Goal: Task Accomplishment & Management: Manage account settings

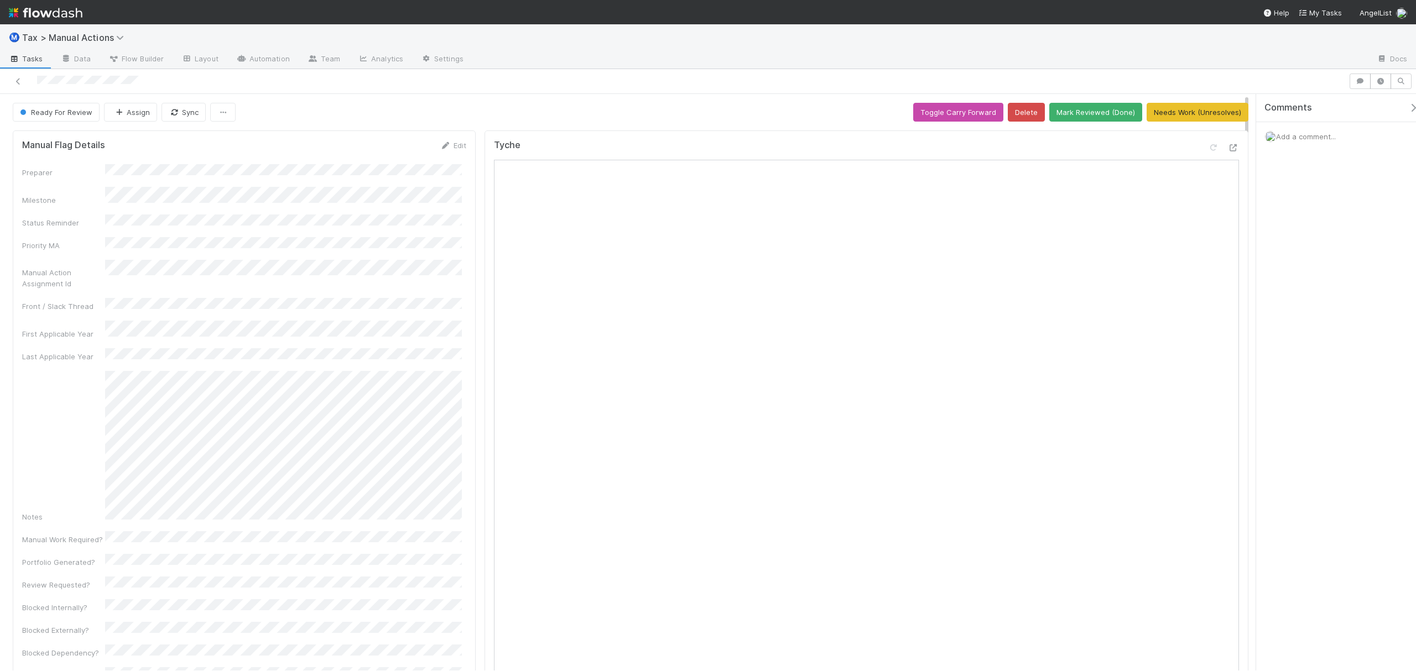
click at [671, 105] on div "Ready For Review Assign Sync Toggle Carry Forward Delete Mark Reviewed (Done) N…" at bounding box center [631, 112] width 1236 height 19
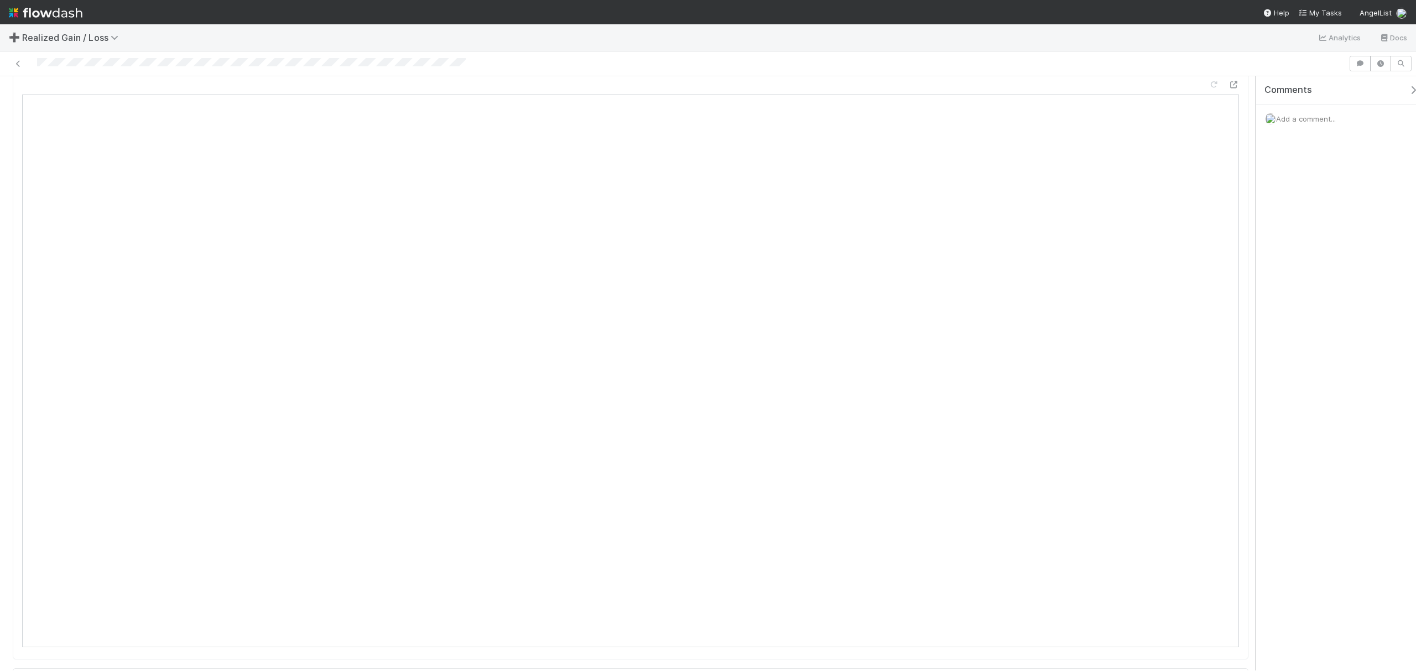
scroll to position [941, 0]
drag, startPoint x: 1245, startPoint y: 124, endPoint x: 1259, endPoint y: 224, distance: 101.0
click at [1259, 224] on div "Done Amy Gregorius Sync Needs Review (Unreviews) Details Edit Name Id Tax Year …" at bounding box center [708, 373] width 1416 height 595
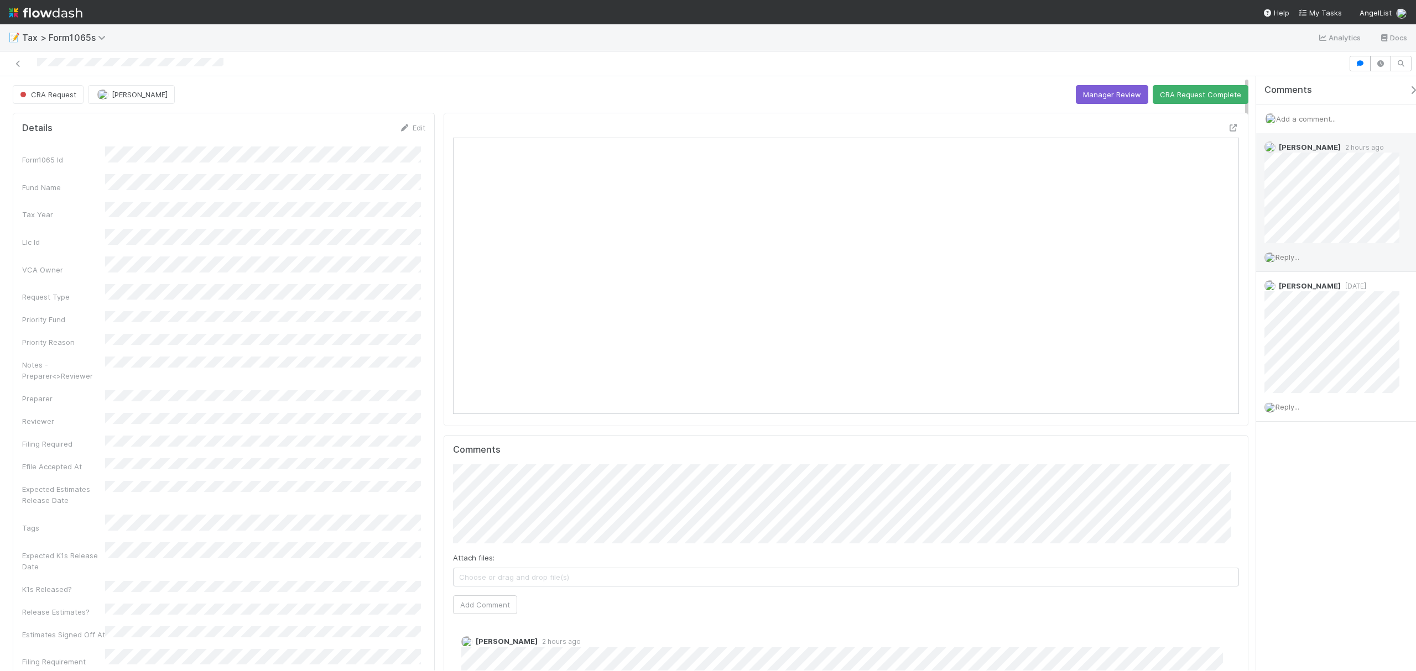
scroll to position [213, 767]
click at [408, 131] on link "Edit" at bounding box center [412, 127] width 26 height 9
click at [361, 131] on button "Save" at bounding box center [367, 131] width 32 height 19
click at [1299, 118] on span "Add a comment..." at bounding box center [1306, 118] width 60 height 9
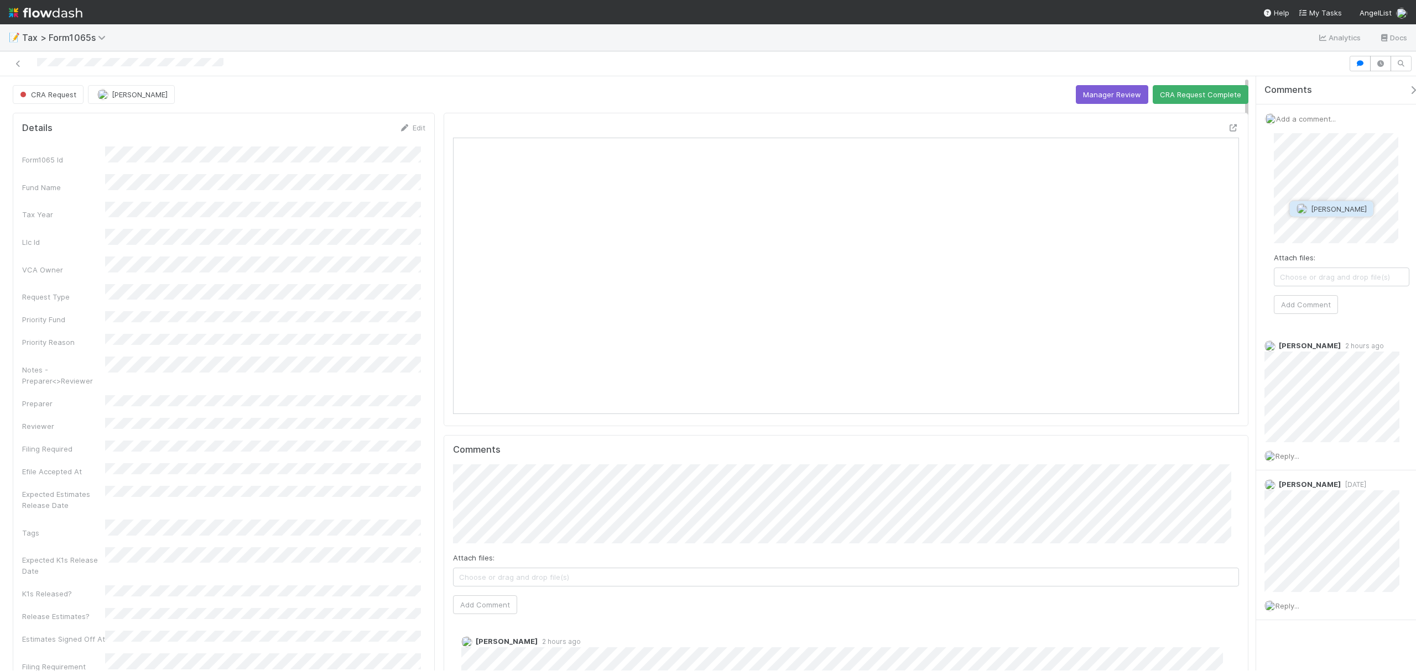
click at [1325, 215] on button "Quyen Nguyen" at bounding box center [1332, 208] width 84 height 15
click at [1316, 305] on button "Add Comment" at bounding box center [1306, 304] width 64 height 19
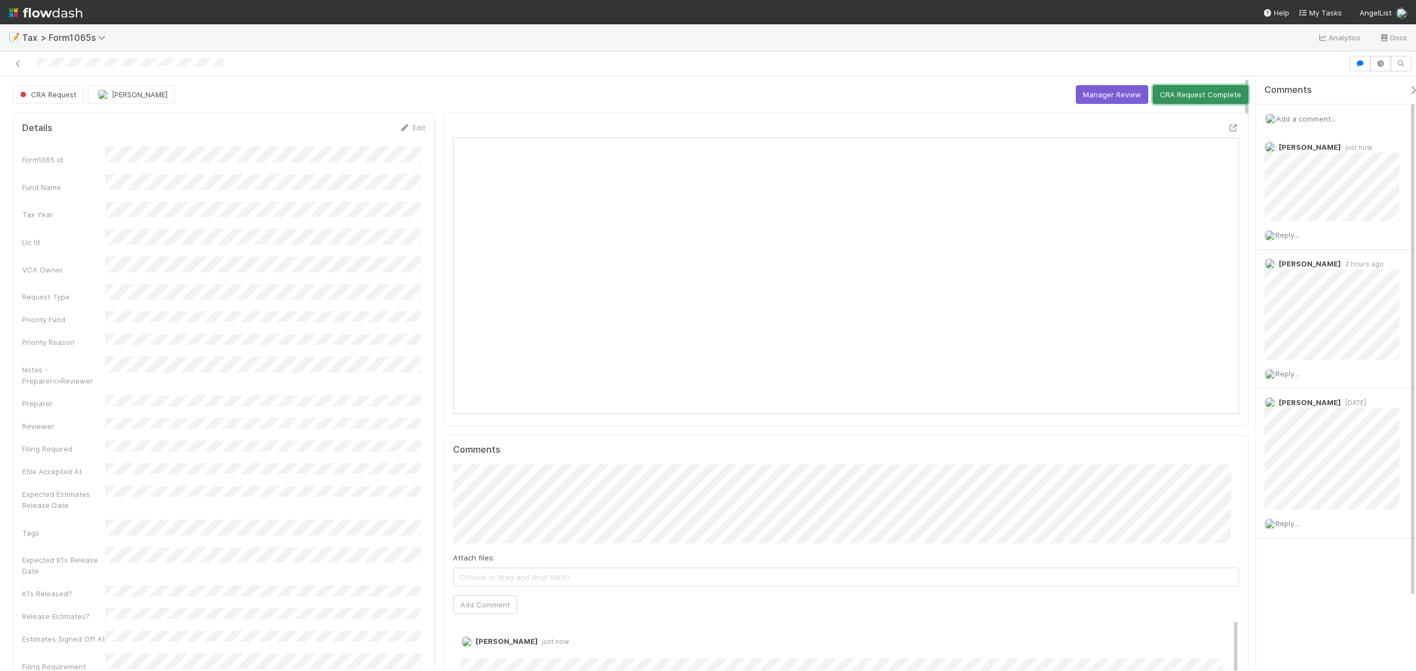
click at [1174, 91] on button "CRA Request Complete" at bounding box center [1201, 94] width 96 height 19
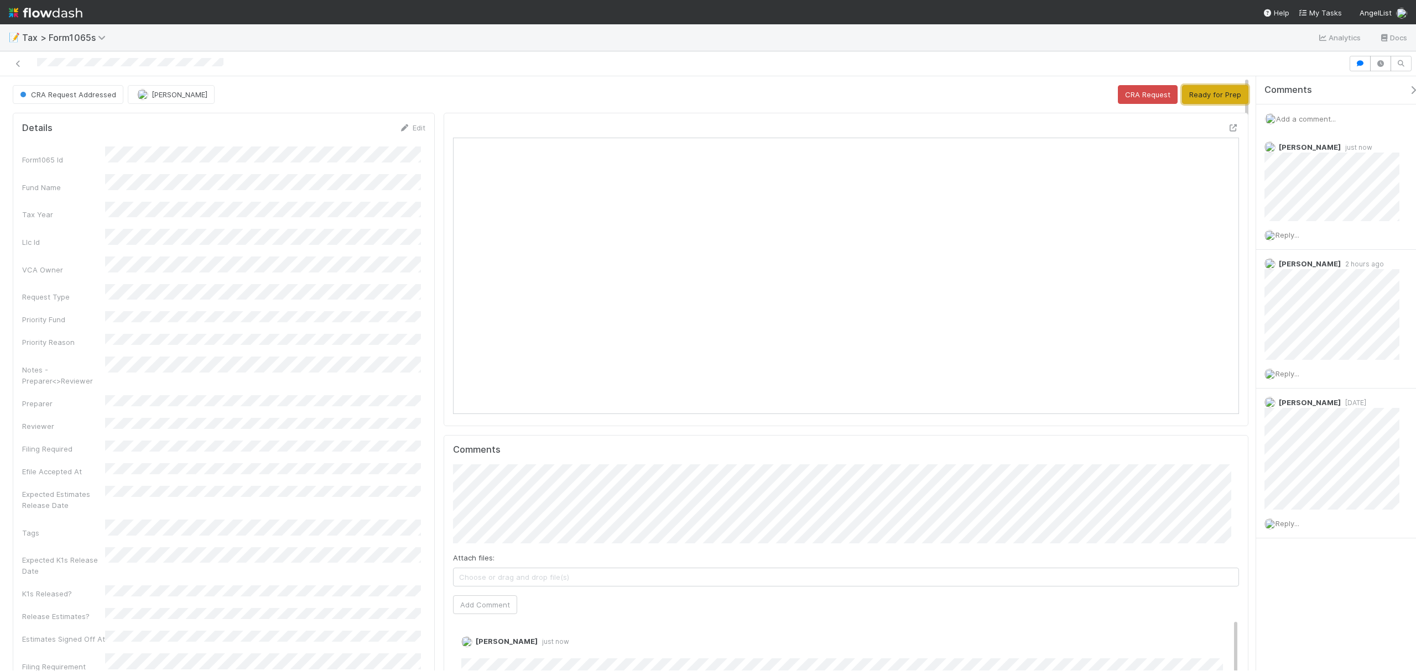
click at [1184, 101] on button "Ready for Prep" at bounding box center [1215, 94] width 66 height 19
click at [1047, 93] on button "Request Review" at bounding box center [1051, 94] width 70 height 19
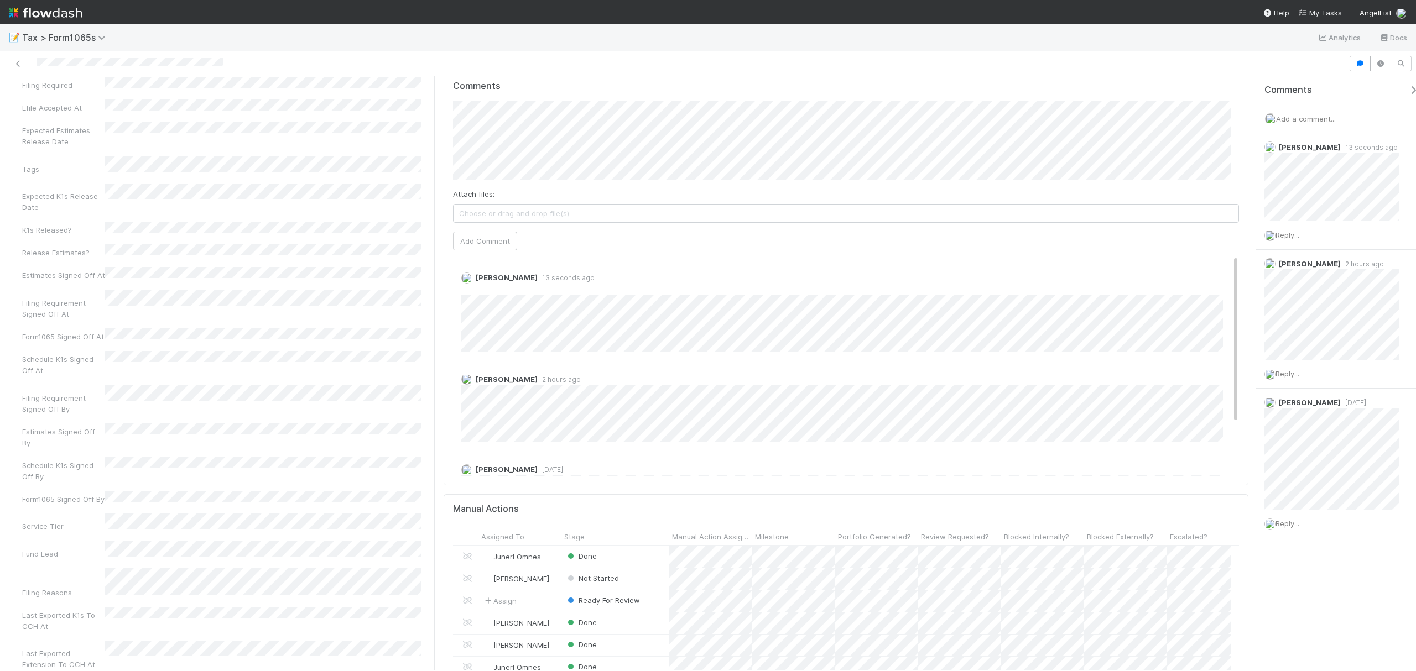
scroll to position [0, 0]
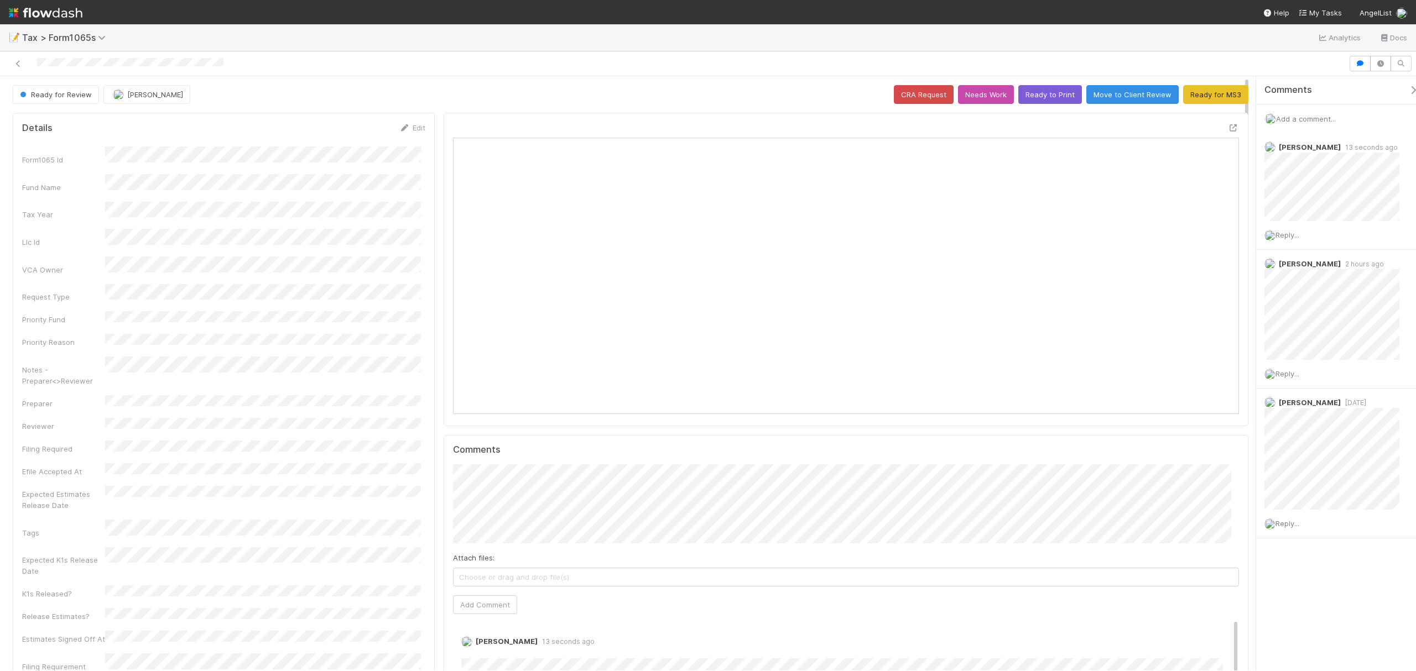
drag, startPoint x: 1246, startPoint y: 129, endPoint x: 1228, endPoint y: 158, distance: 33.8
click at [1239, 69] on div "Ready for Review Fareeha Naim CRA Request Needs Work Ready to Print Move to Cli…" at bounding box center [708, 361] width 1416 height 620
click at [1216, 122] on div at bounding box center [846, 270] width 805 height 314
click at [1228, 129] on icon at bounding box center [1233, 127] width 11 height 7
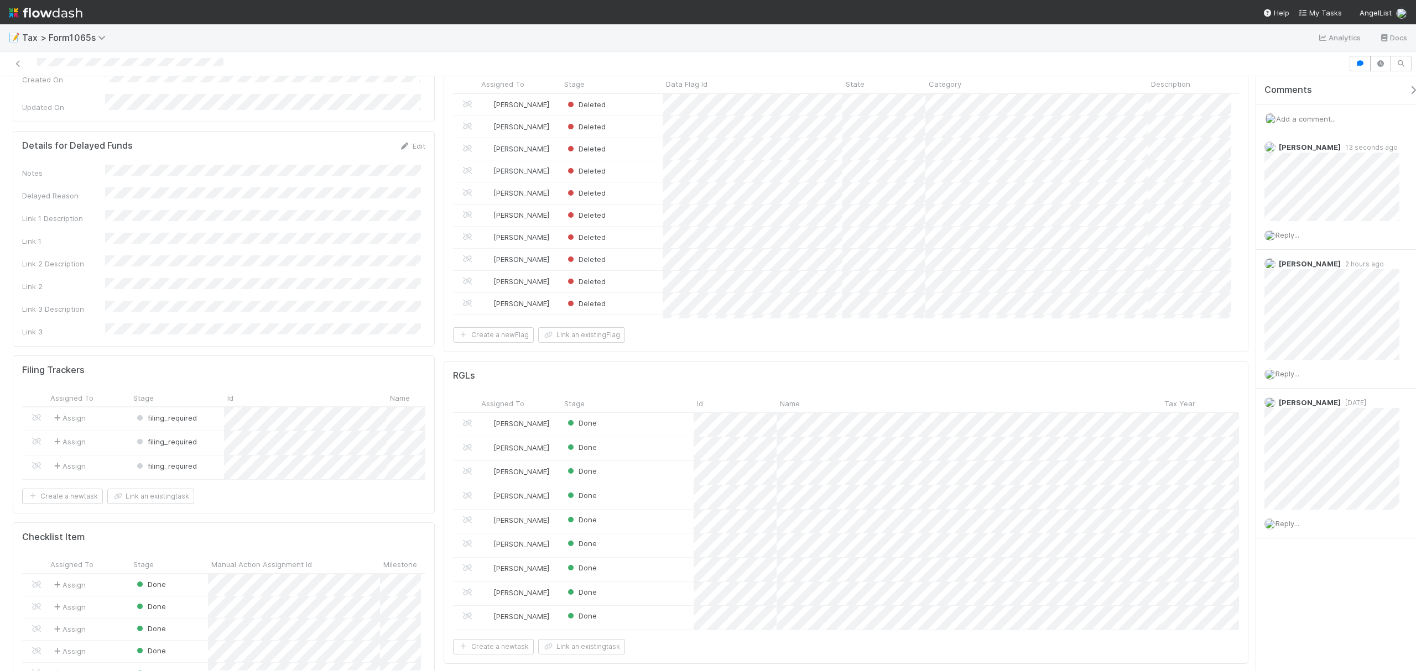
scroll to position [1457, 0]
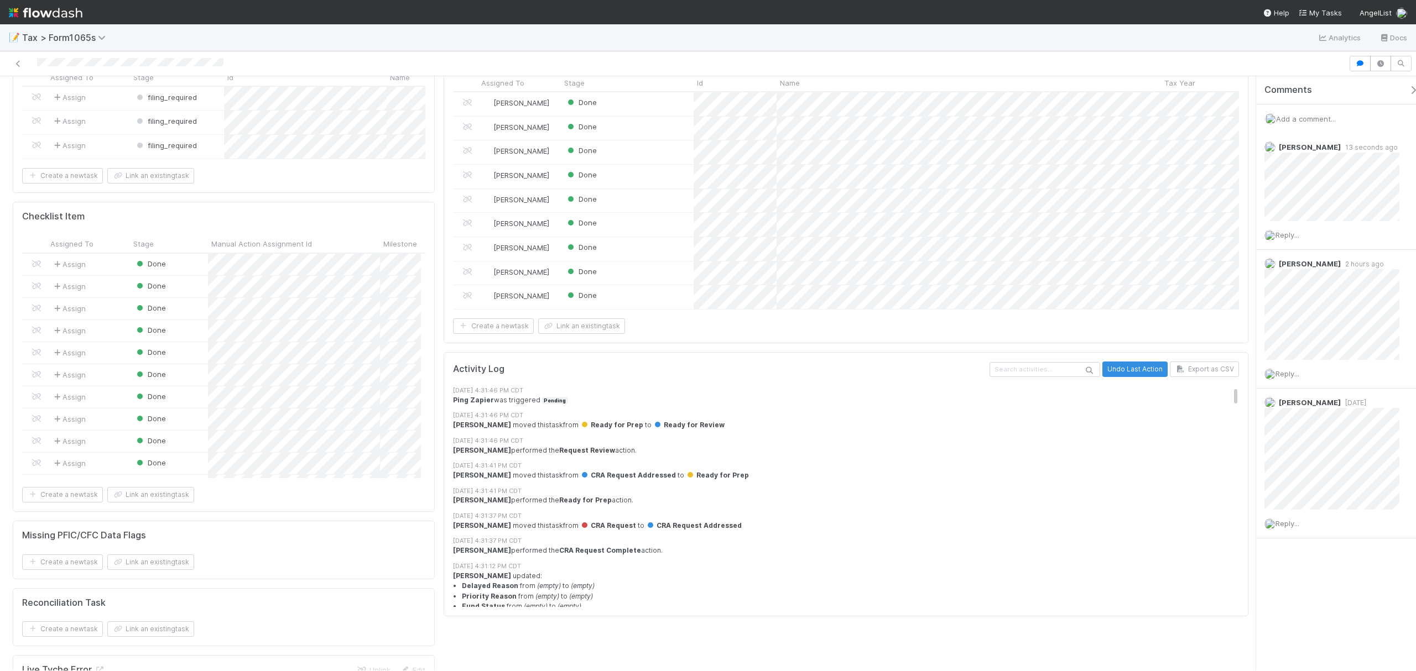
drag, startPoint x: 1248, startPoint y: 154, endPoint x: 1250, endPoint y: 486, distance: 331.8
click at [1250, 486] on div "Ready for Review Fareeha Naim CRA Request Needs Work Ready to Print Move to Cli…" at bounding box center [708, 373] width 1416 height 595
click at [1115, 377] on button "Undo Last Action" at bounding box center [1134, 369] width 65 height 15
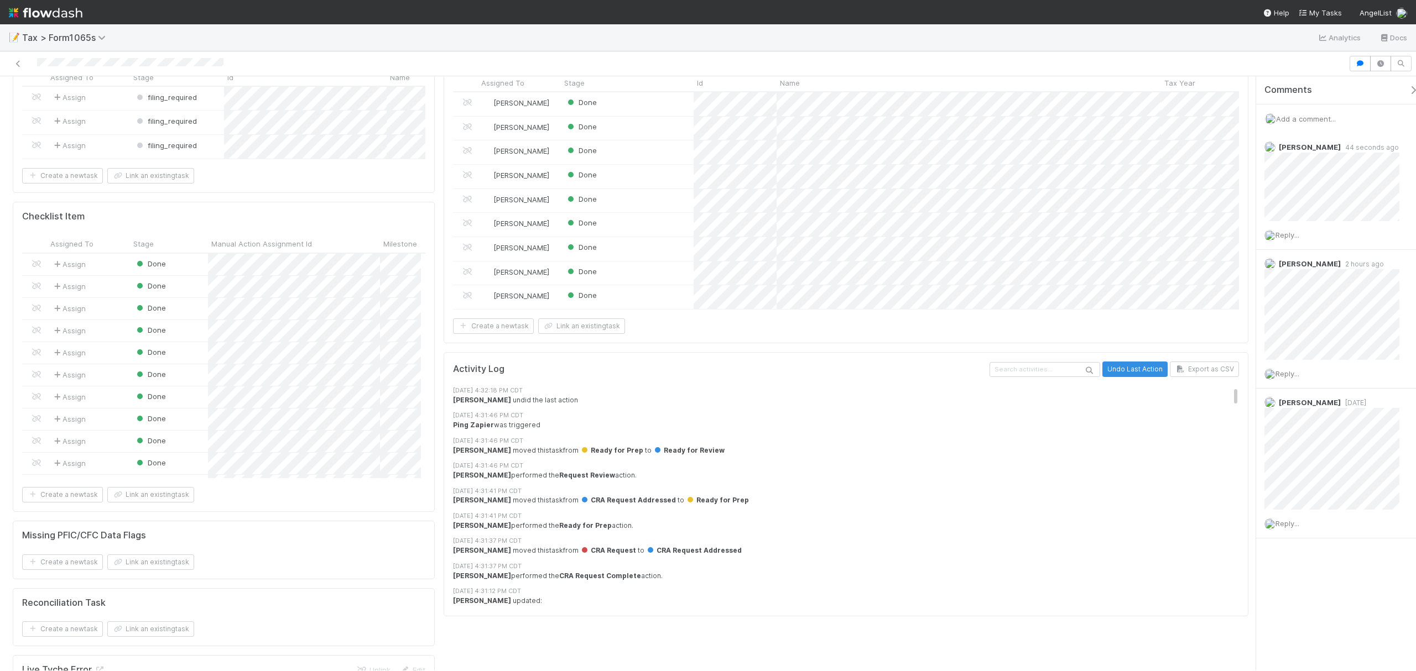
drag, startPoint x: 1270, startPoint y: 89, endPoint x: 1268, endPoint y: 69, distance: 20.1
click at [1268, 69] on div "Ready for Prep Fareeha Naim CRA Request Request Review Externally Blocked Inter…" at bounding box center [708, 361] width 1416 height 620
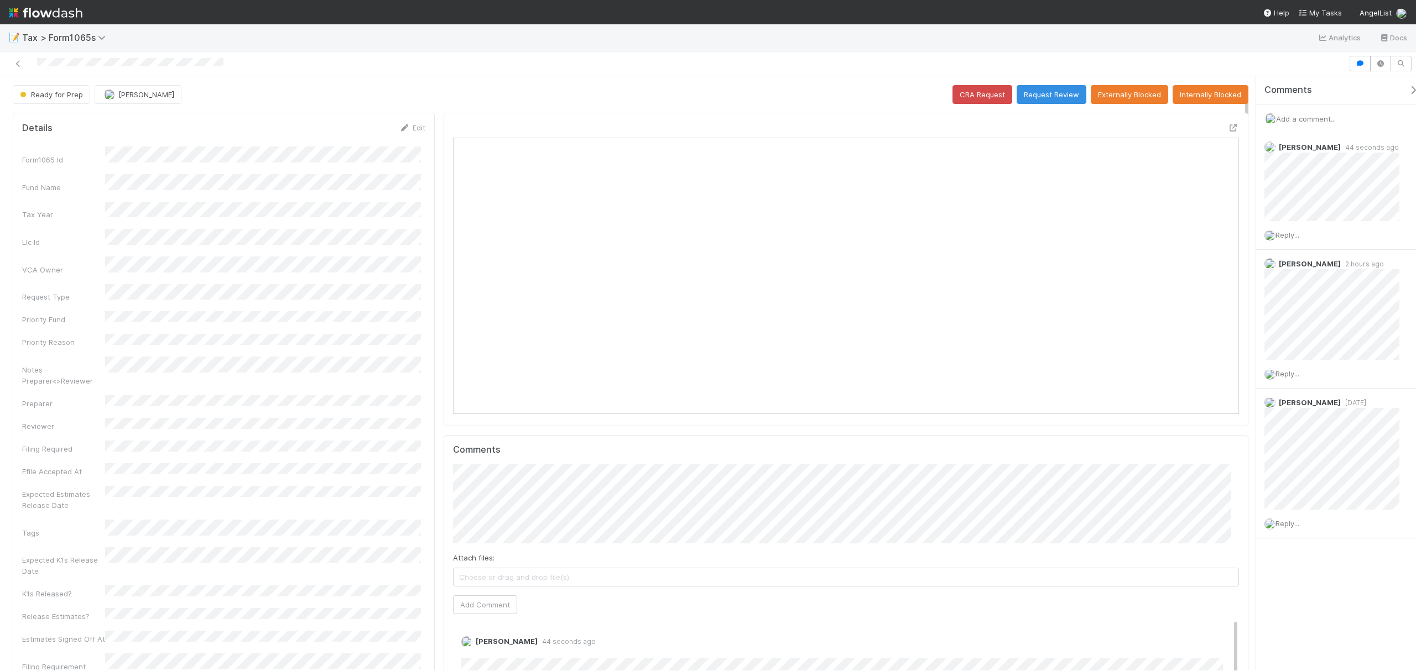
scroll to position [0, 0]
click at [1246, 71] on div at bounding box center [673, 63] width 1339 height 15
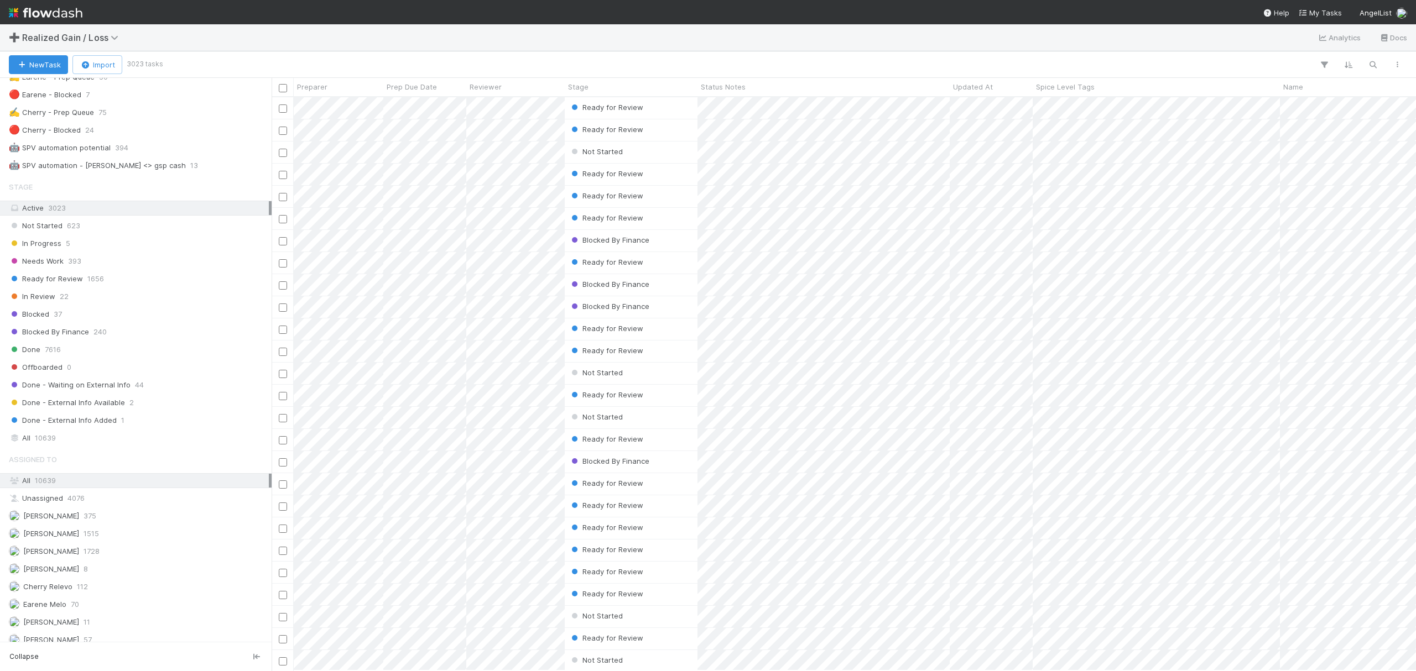
scroll to position [659, 0]
click at [67, 441] on div "All 10639" at bounding box center [139, 435] width 260 height 14
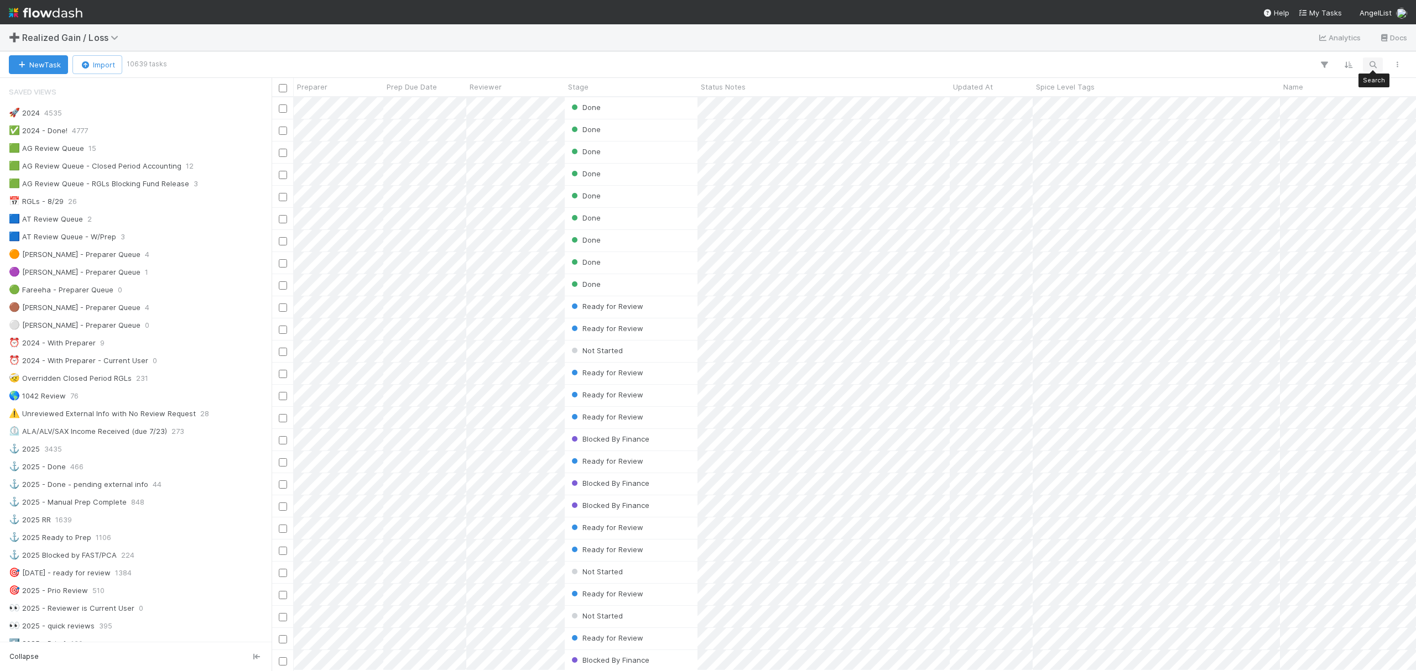
scroll to position [562, 1133]
click at [1378, 66] on button "button" at bounding box center [1373, 65] width 20 height 14
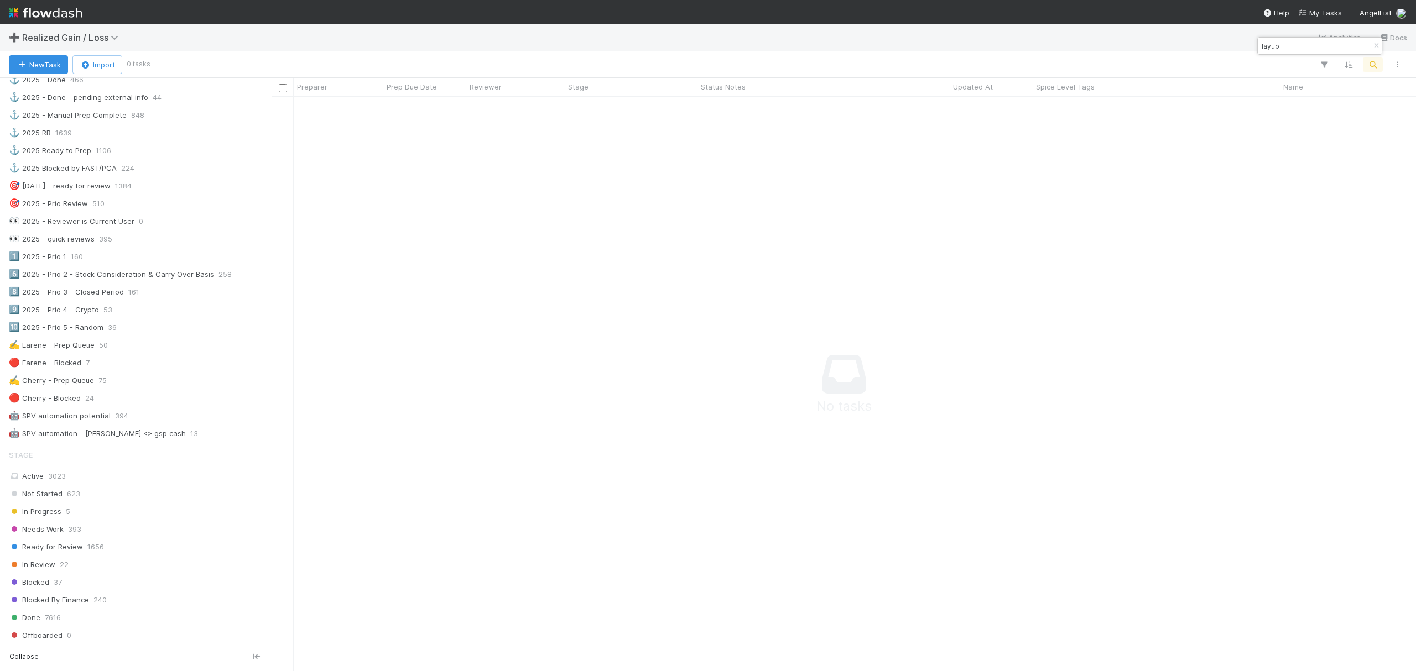
scroll to position [0, 0]
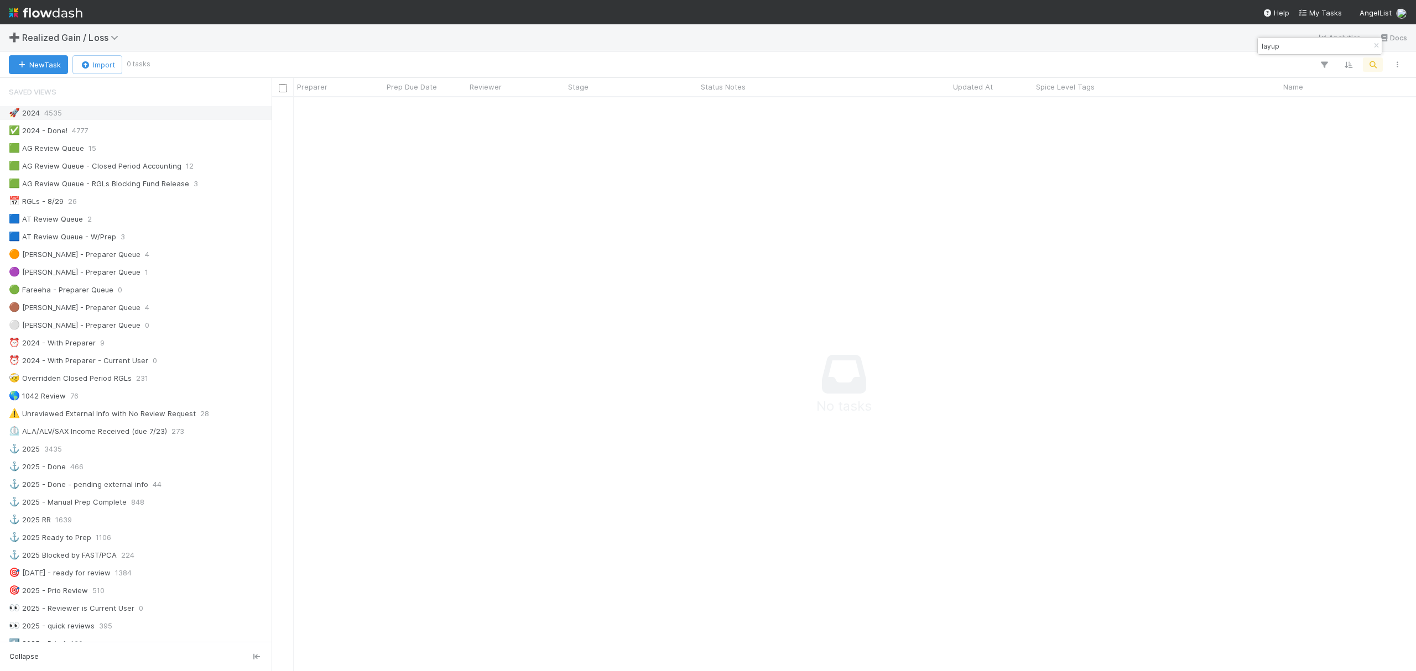
click at [93, 115] on div "🚀 2024 4535" at bounding box center [139, 113] width 260 height 14
drag, startPoint x: 1286, startPoint y: 48, endPoint x: 1250, endPoint y: 45, distance: 36.0
click at [1250, 45] on body "➕ Realized Gain / Loss Analytics Docs New Task Import 0 tasks Preparer Prep Due…" at bounding box center [708, 335] width 1416 height 671
type input "l"
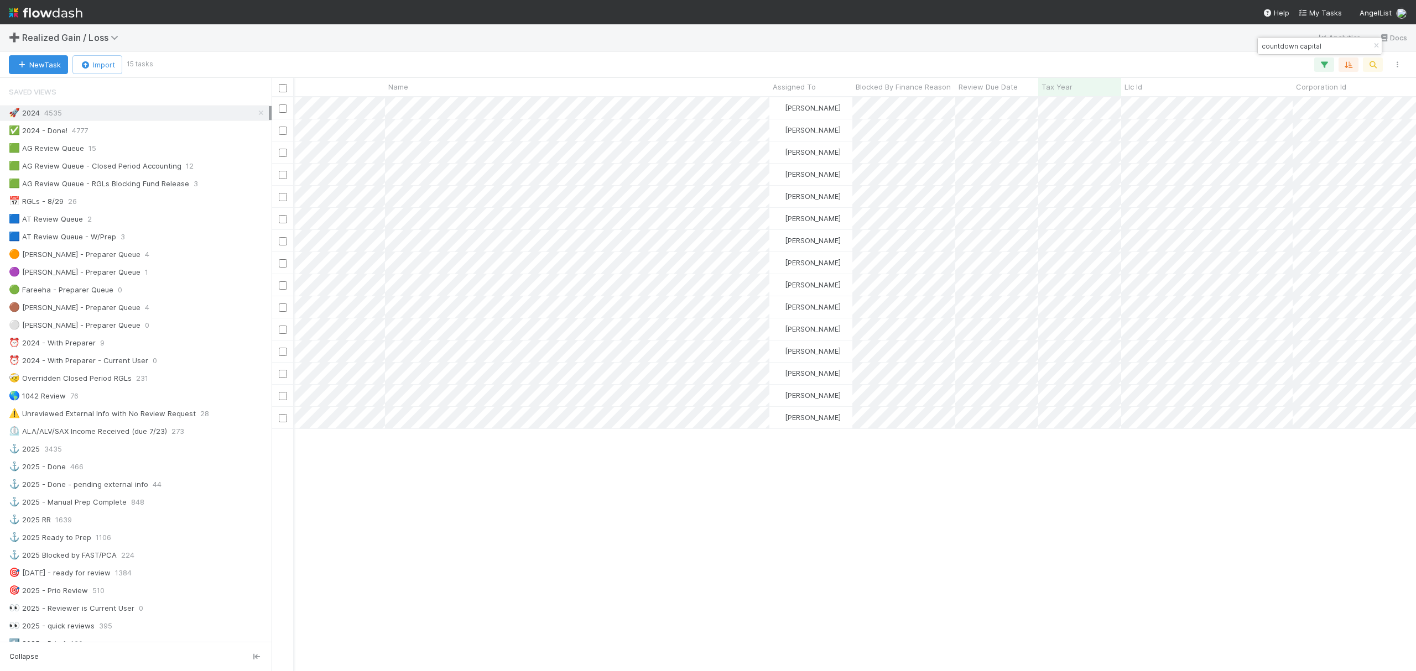
scroll to position [0, 872]
type input "countdown capital"
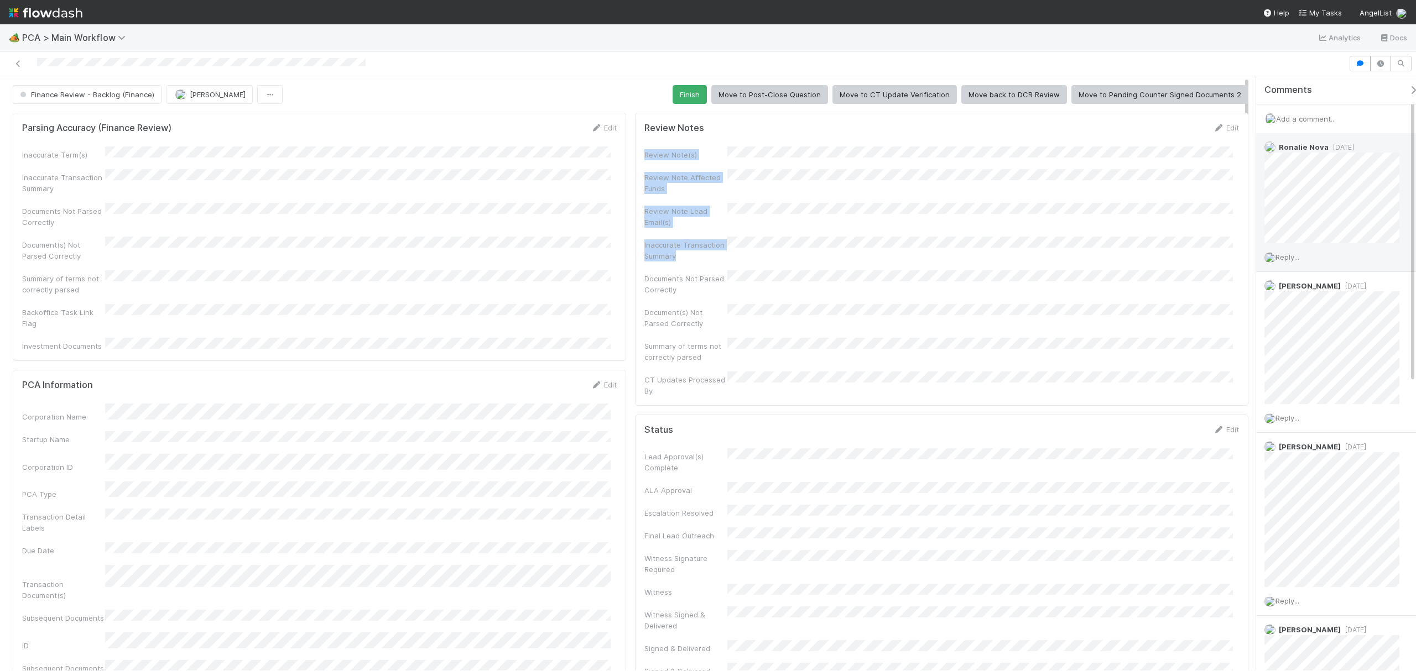
drag, startPoint x: 1244, startPoint y: 128, endPoint x: 1262, endPoint y: 185, distance: 59.1
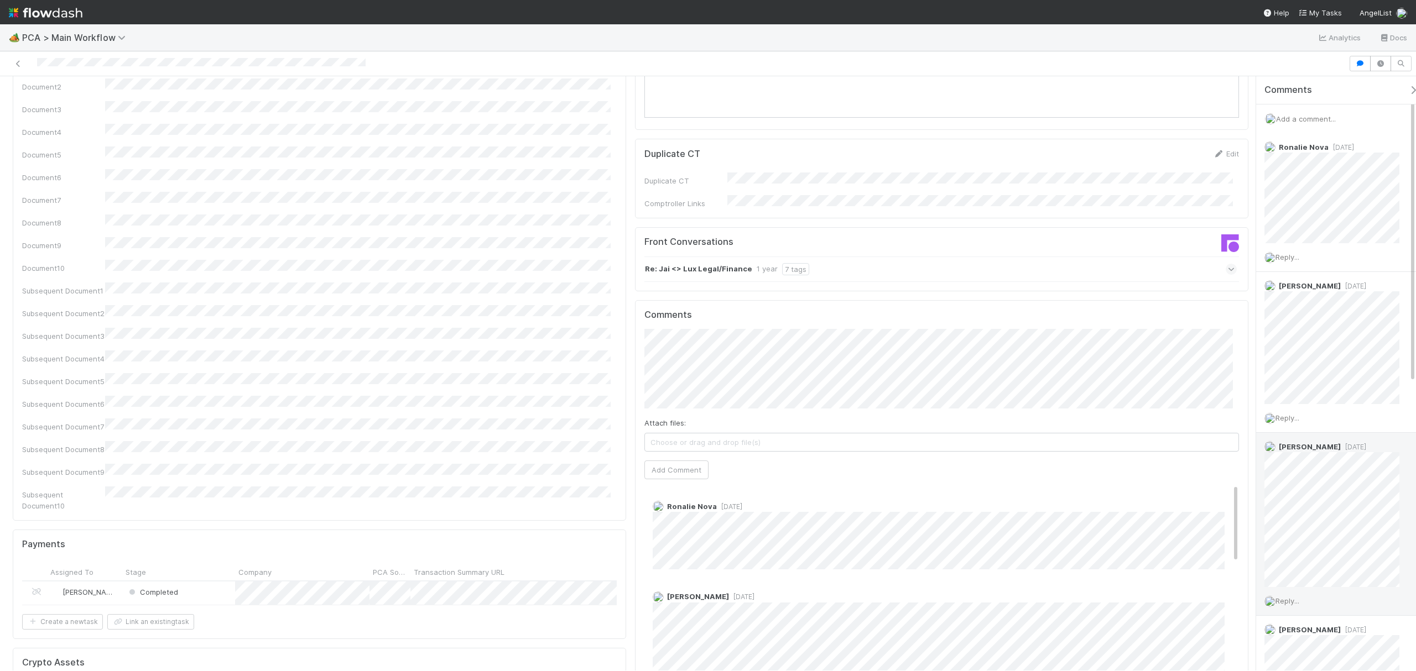
scroll to position [1747, 0]
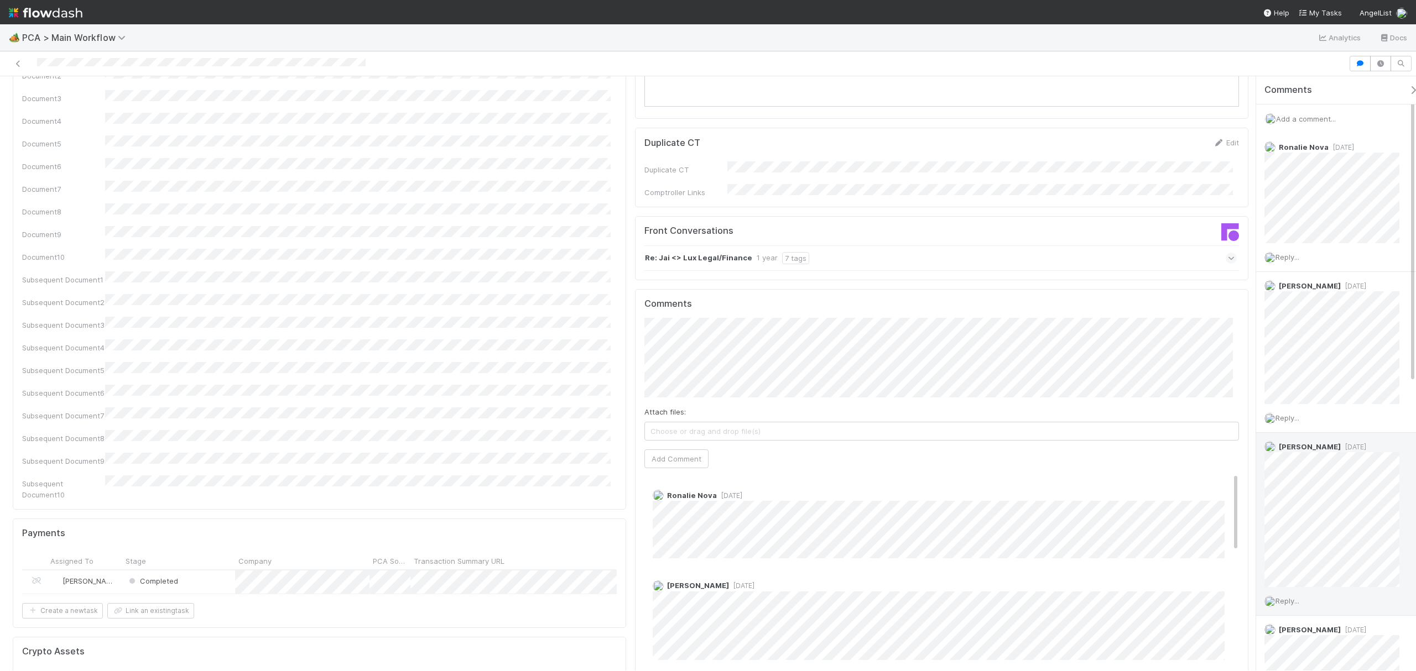
drag, startPoint x: 1247, startPoint y: 229, endPoint x: 1266, endPoint y: 448, distance: 219.9
click at [1266, 448] on div "Finance Review - Backlog (Finance) Jacob Weiss Finish Move to Post-Close Questi…" at bounding box center [708, 373] width 1416 height 595
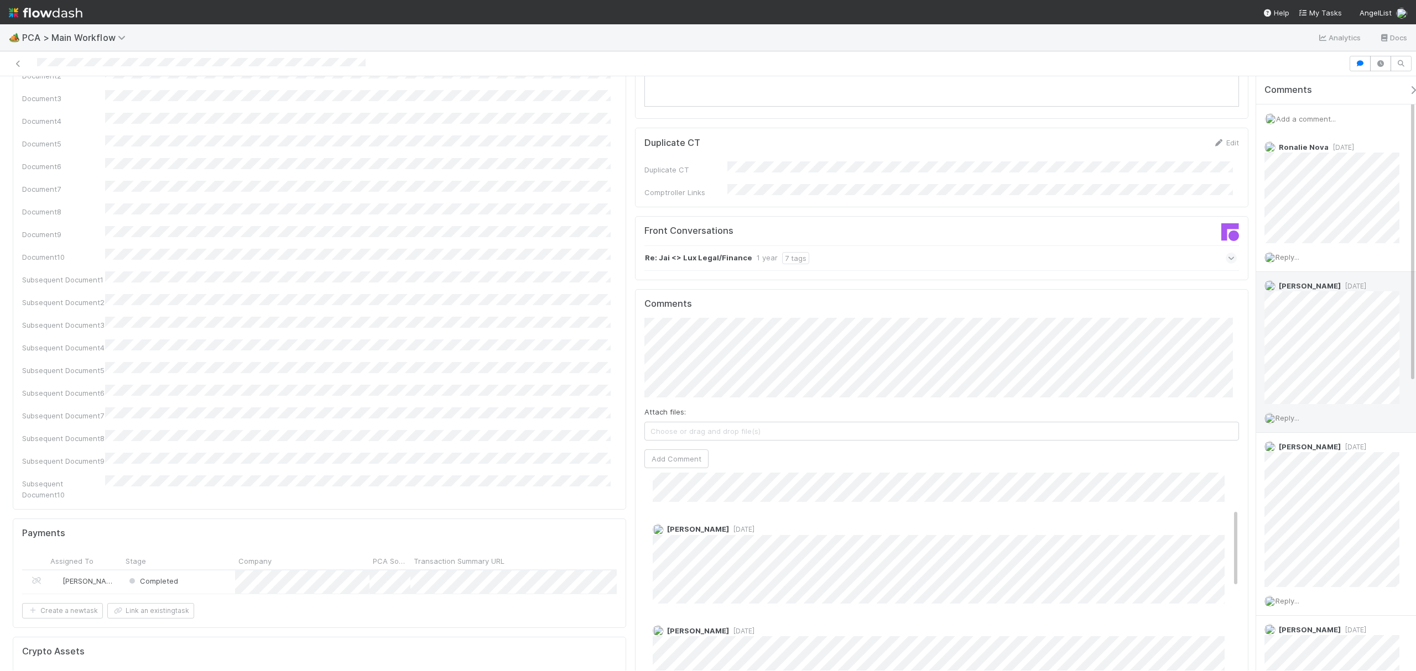
scroll to position [0, 0]
click at [1274, 362] on div "Finance Review - Backlog (Finance) Jacob Weiss Finish Move to Post-Close Questi…" at bounding box center [708, 373] width 1416 height 595
drag, startPoint x: 1224, startPoint y: 434, endPoint x: 1227, endPoint y: 381, distance: 52.6
click at [1227, 381] on div "Comments Attach files: Choose or drag and drop file(s) Add Comment Ronalie Nova…" at bounding box center [941, 496] width 595 height 395
drag, startPoint x: 1226, startPoint y: 446, endPoint x: 1224, endPoint y: 408, distance: 37.6
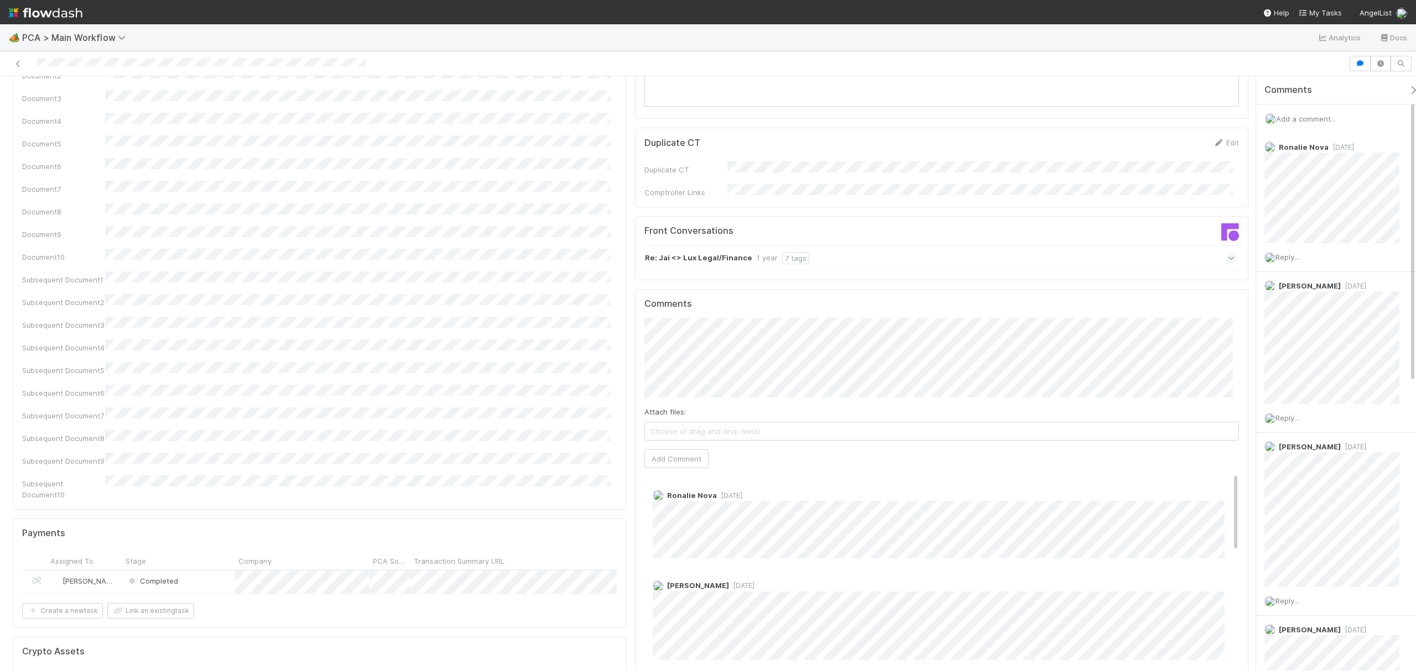
click at [1224, 482] on div "Ronalie Nova 1 year ago" at bounding box center [947, 520] width 606 height 77
drag, startPoint x: 1226, startPoint y: 439, endPoint x: 1226, endPoint y: 424, distance: 14.9
click at [1226, 482] on div "Ronalie Nova 1 year ago" at bounding box center [947, 520] width 606 height 77
click at [211, 571] on div "Completed" at bounding box center [178, 583] width 113 height 24
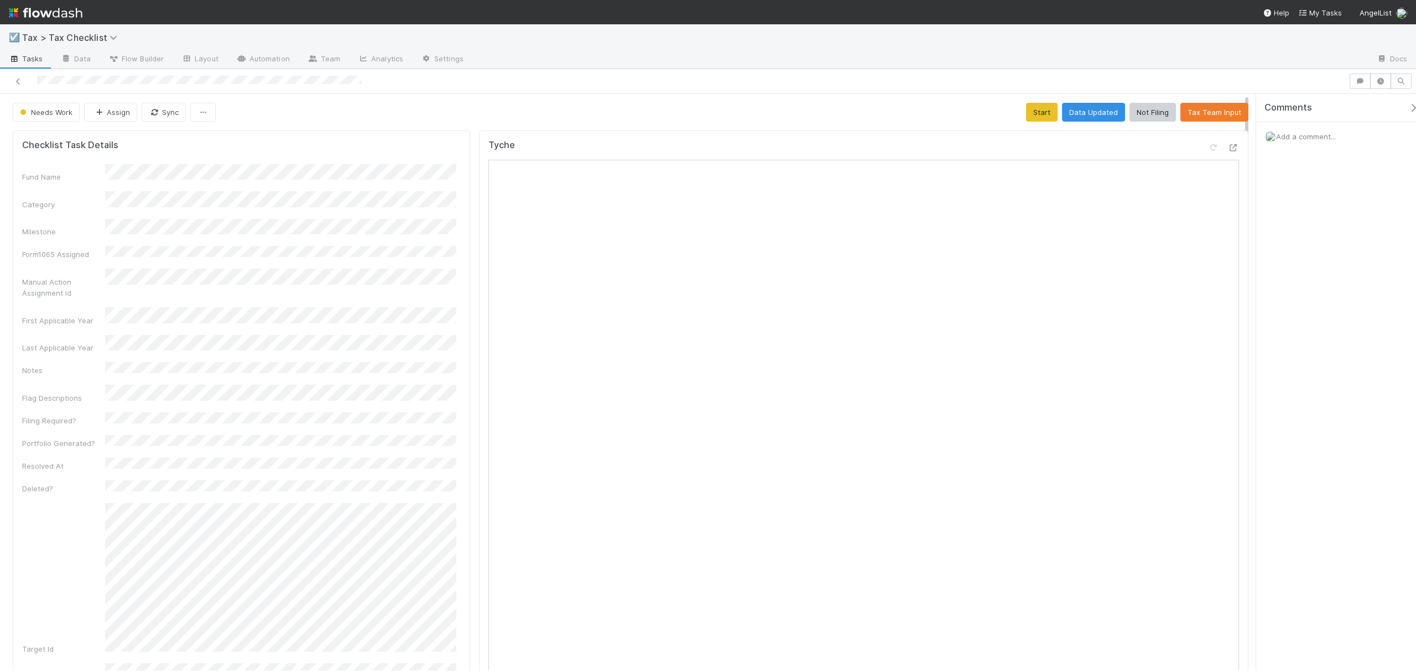
click at [1317, 138] on span "Add a comment..." at bounding box center [1306, 136] width 60 height 9
click at [1307, 324] on button "Add Comment" at bounding box center [1306, 322] width 64 height 19
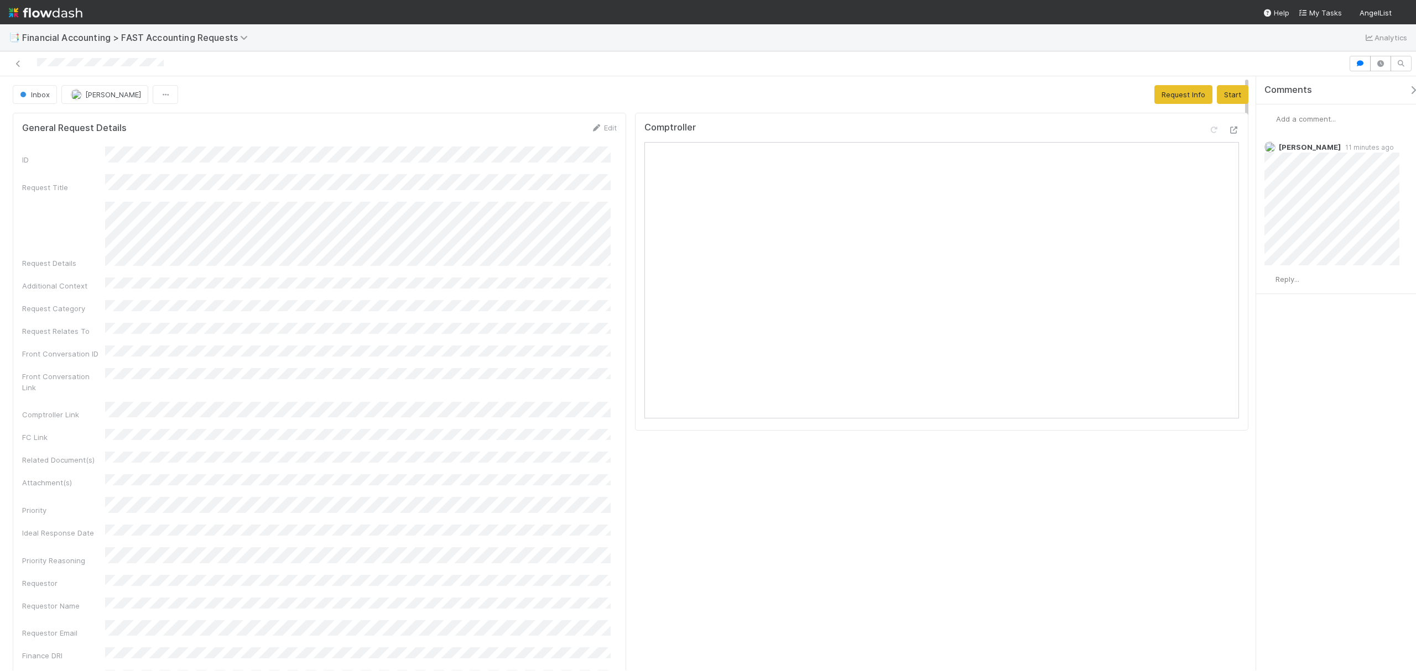
click at [813, 74] on div at bounding box center [708, 63] width 1416 height 25
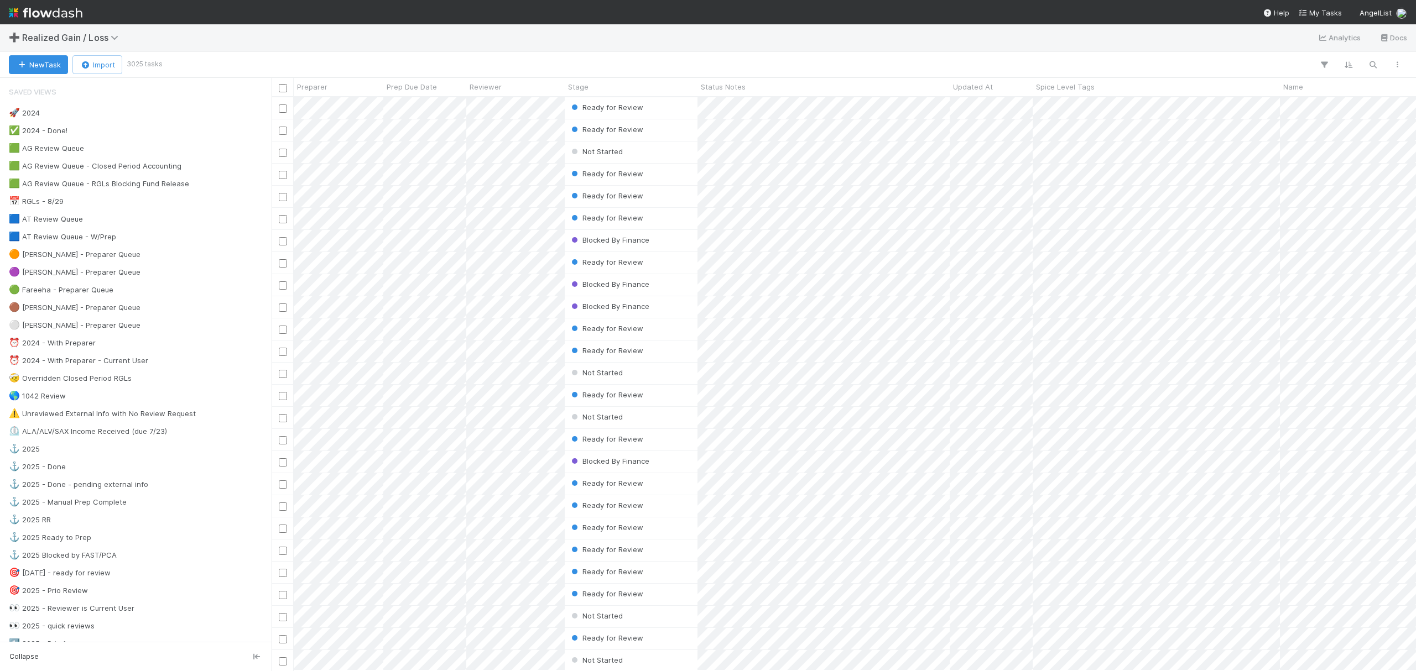
scroll to position [562, 1133]
click at [1370, 61] on icon "button" at bounding box center [1372, 65] width 11 height 10
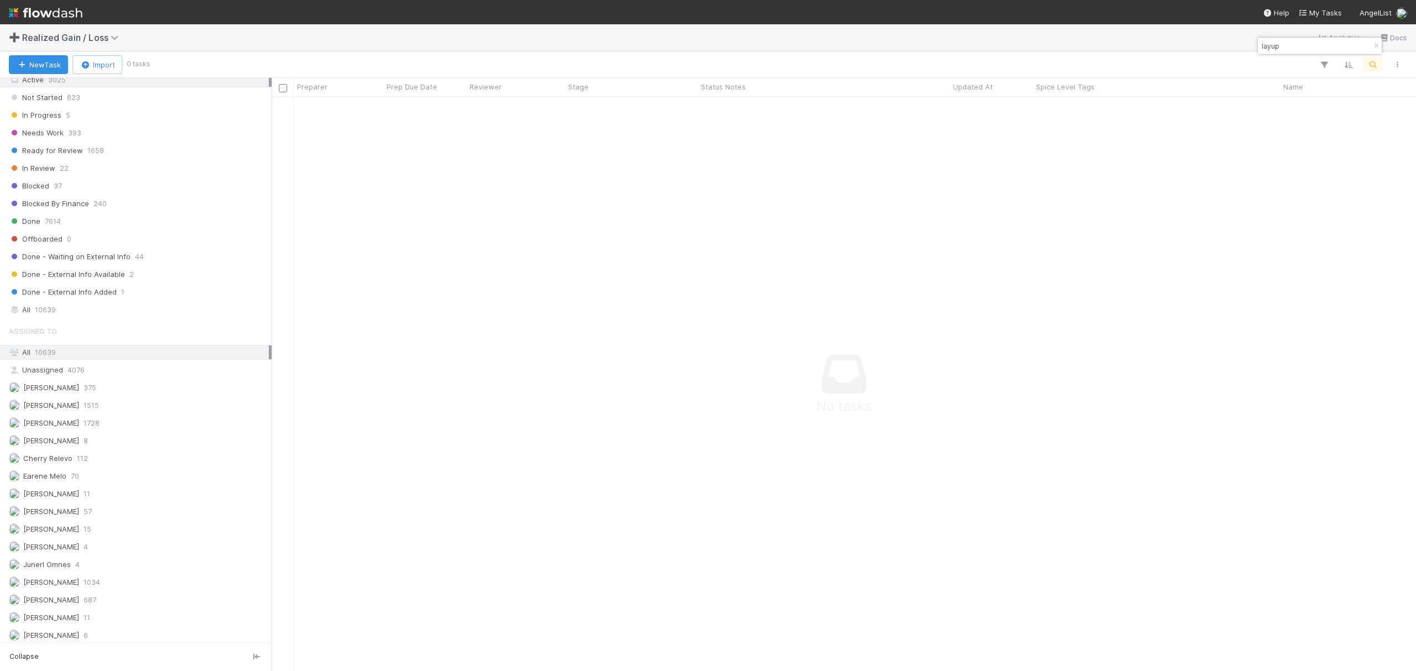
scroll to position [769, 0]
type input "layup"
click at [87, 332] on div "All 10639" at bounding box center [139, 325] width 260 height 14
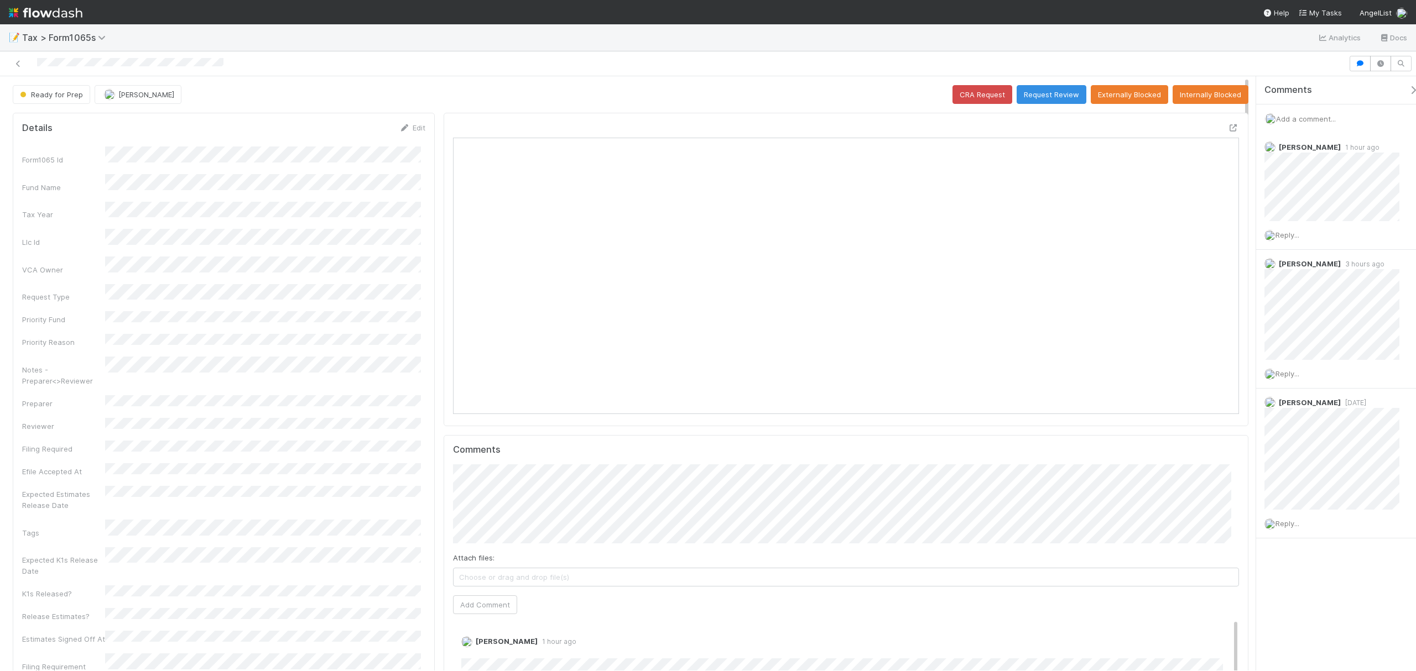
scroll to position [213, 767]
click at [1045, 96] on button "Request Review" at bounding box center [1051, 94] width 70 height 19
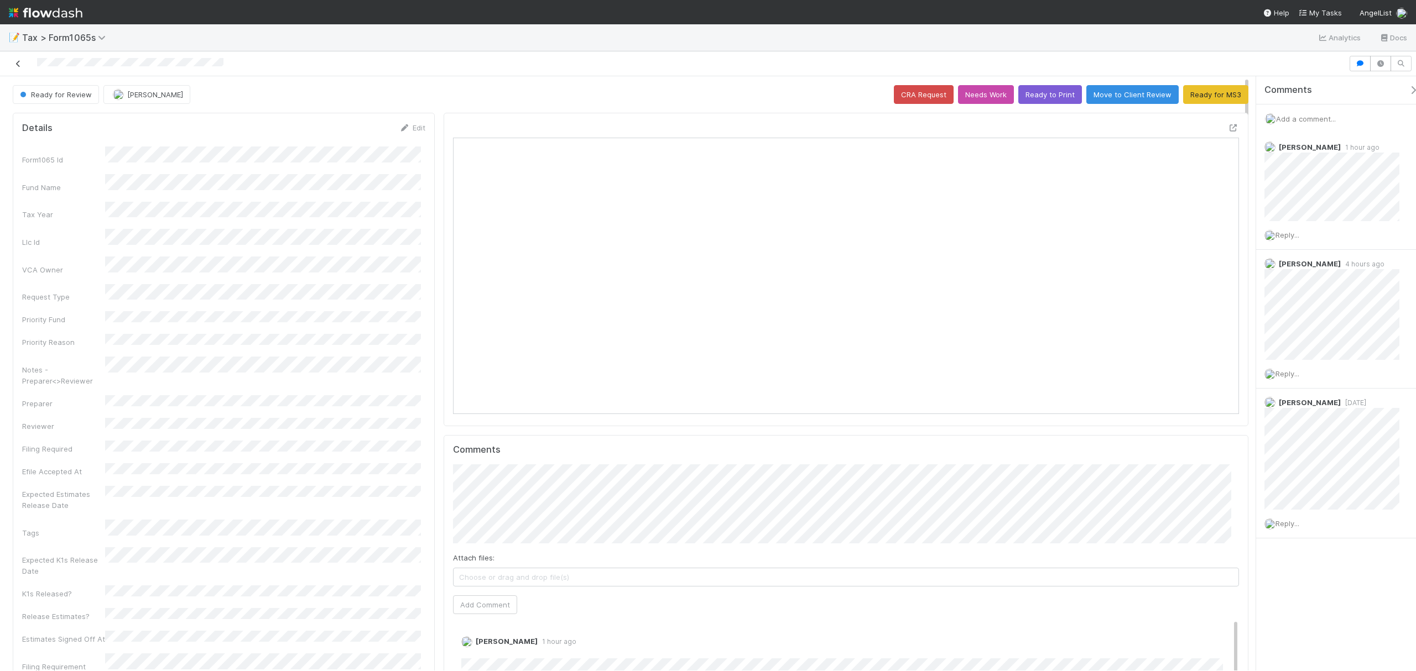
click at [17, 62] on icon at bounding box center [18, 63] width 11 height 7
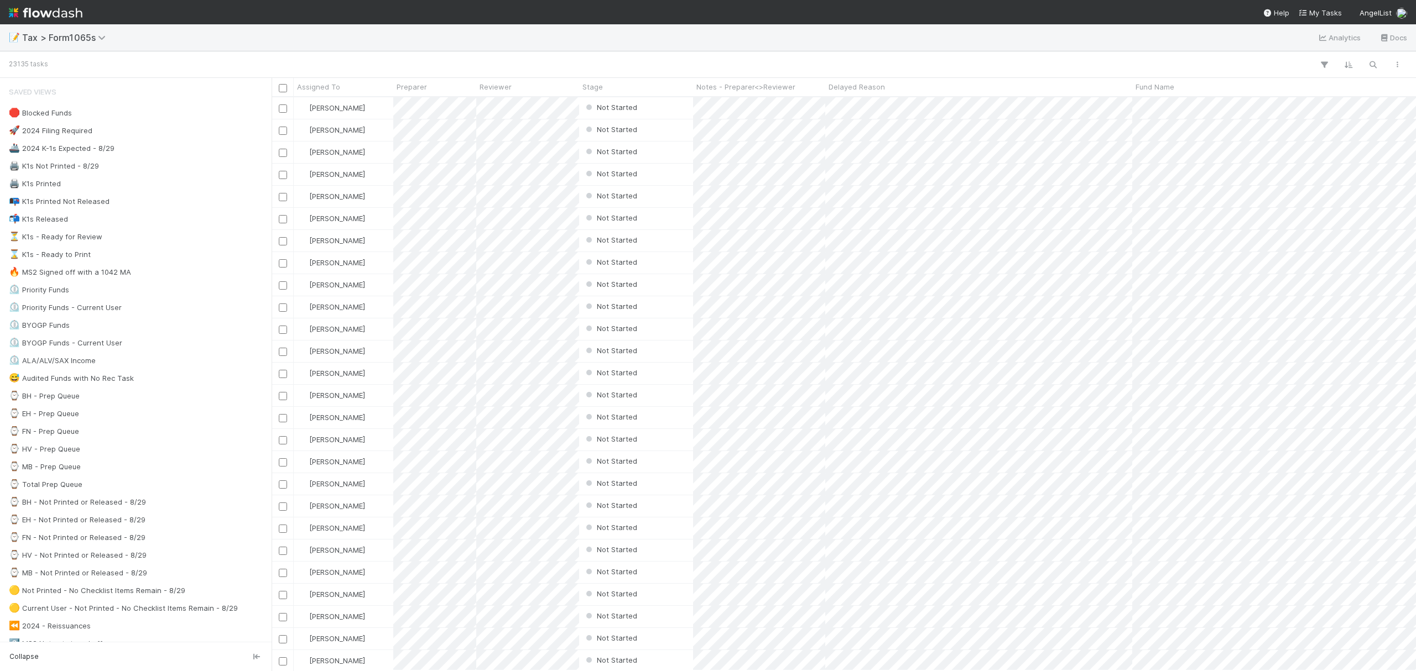
scroll to position [562, 1133]
click at [129, 431] on div "⌚ FN - Prep Queue 21" at bounding box center [139, 432] width 260 height 14
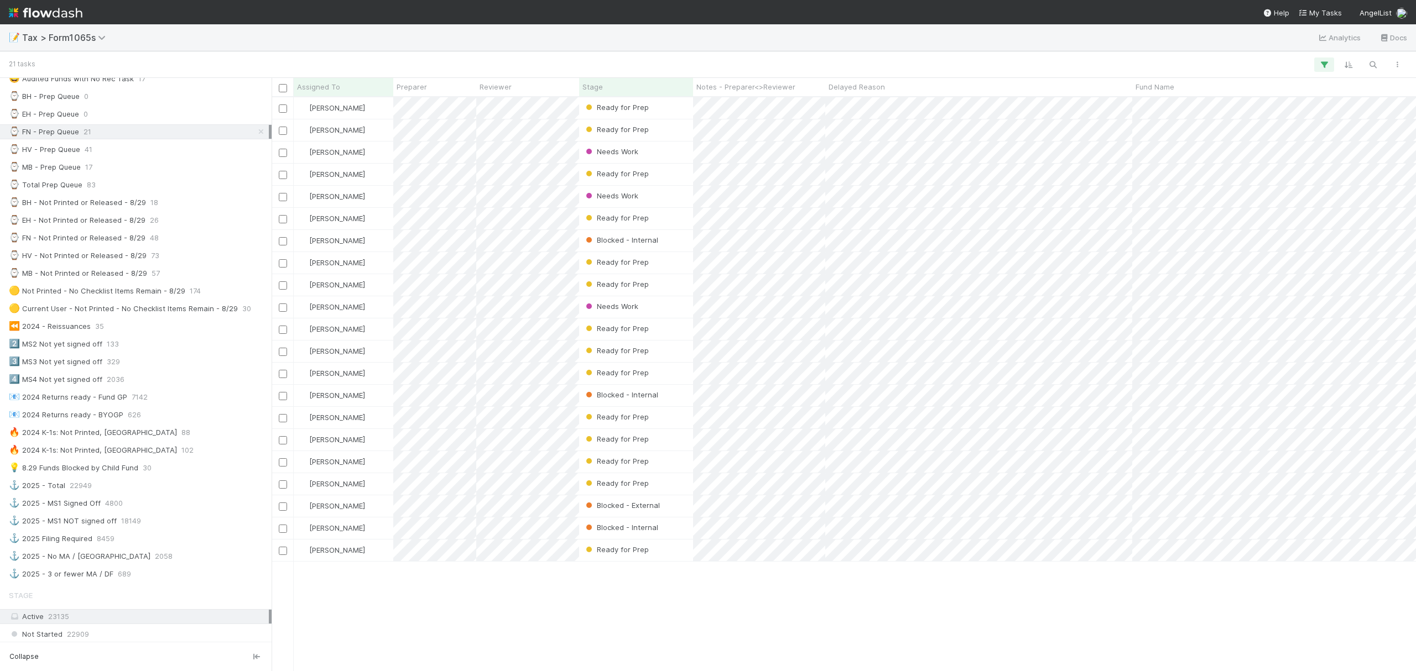
scroll to position [298, 0]
click at [147, 353] on div "2️⃣ MS2 Not yet signed off 133" at bounding box center [139, 347] width 260 height 14
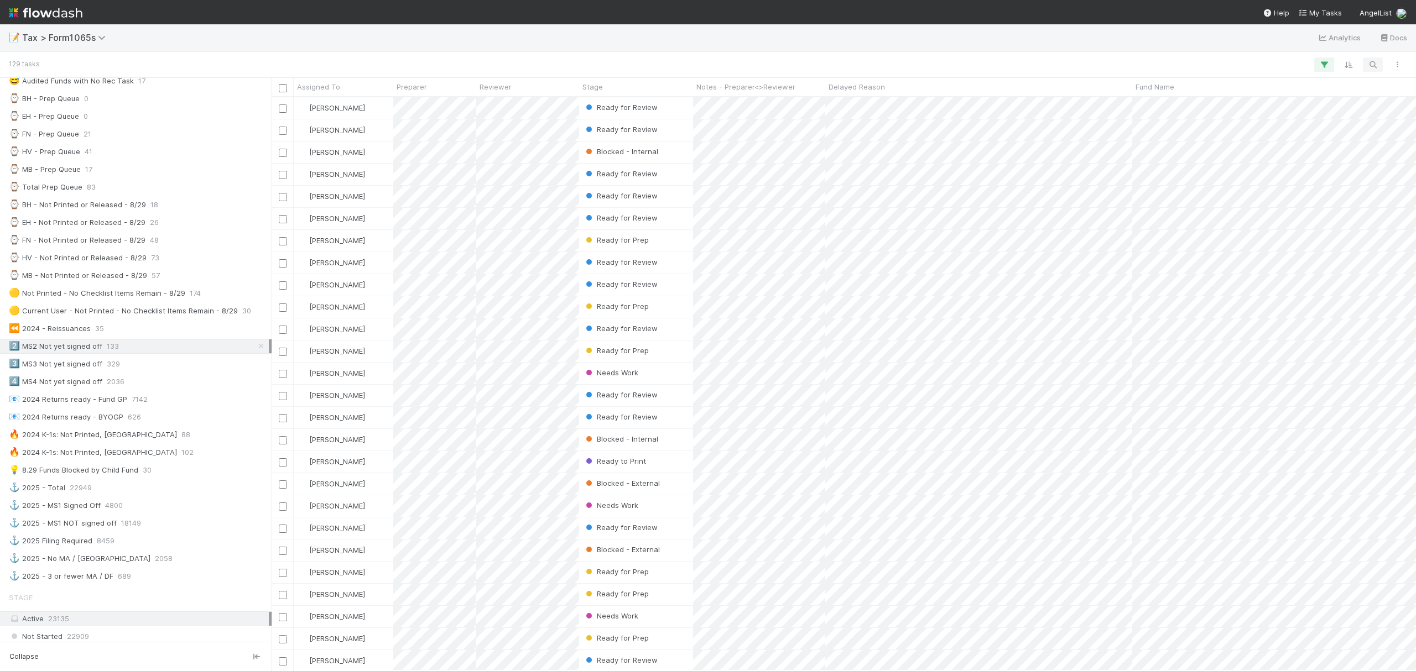
scroll to position [562, 1133]
click at [1374, 62] on icon "button" at bounding box center [1372, 65] width 11 height 10
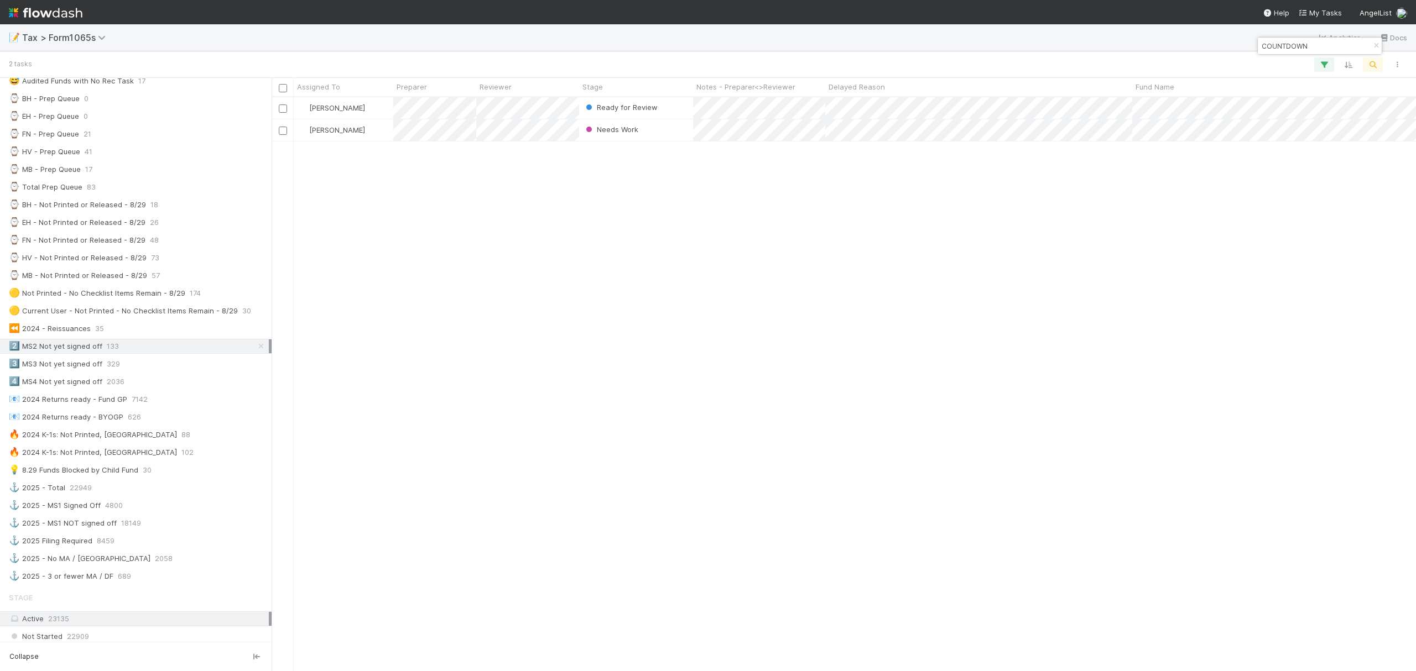
type input "COUNTDOWN"
click at [1376, 48] on icon "button" at bounding box center [1375, 46] width 11 height 7
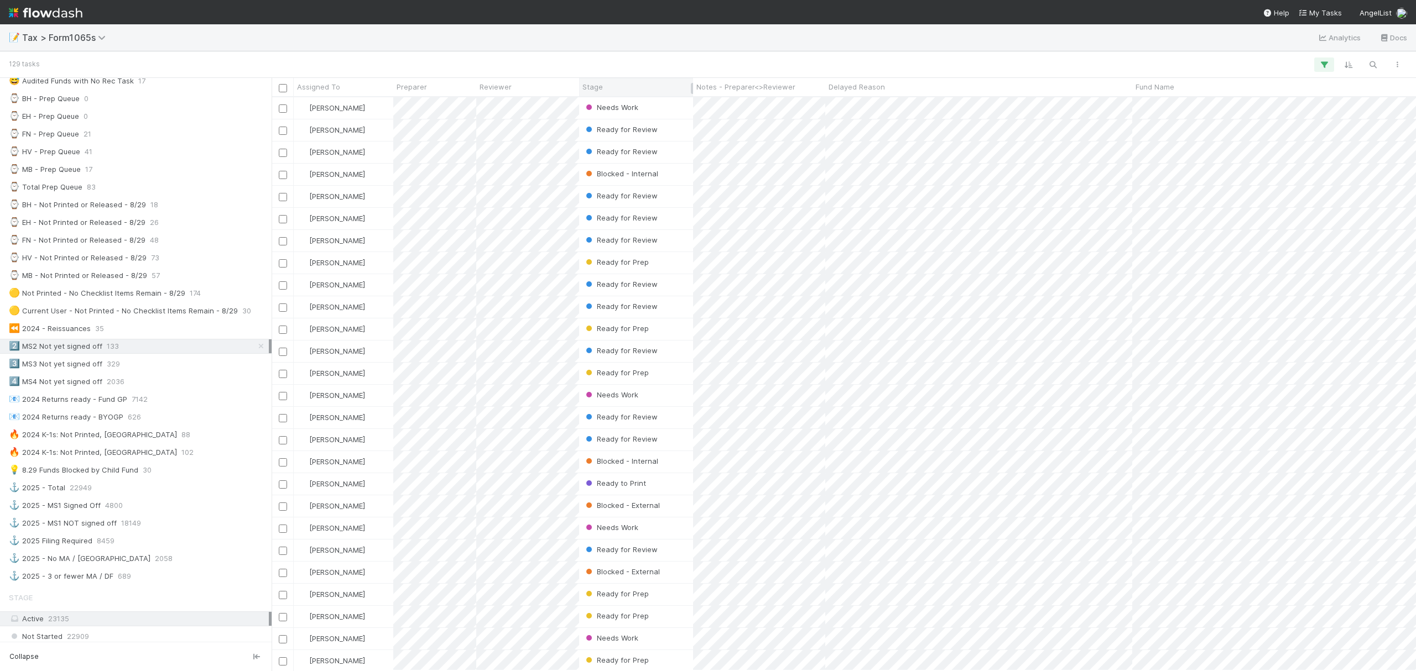
click at [651, 79] on div "Stage" at bounding box center [636, 87] width 114 height 18
click at [653, 85] on div "Stage" at bounding box center [636, 86] width 108 height 11
click at [654, 109] on div "Sort First → Last" at bounding box center [646, 108] width 126 height 17
click at [1321, 65] on icon "button" at bounding box center [1323, 65] width 11 height 10
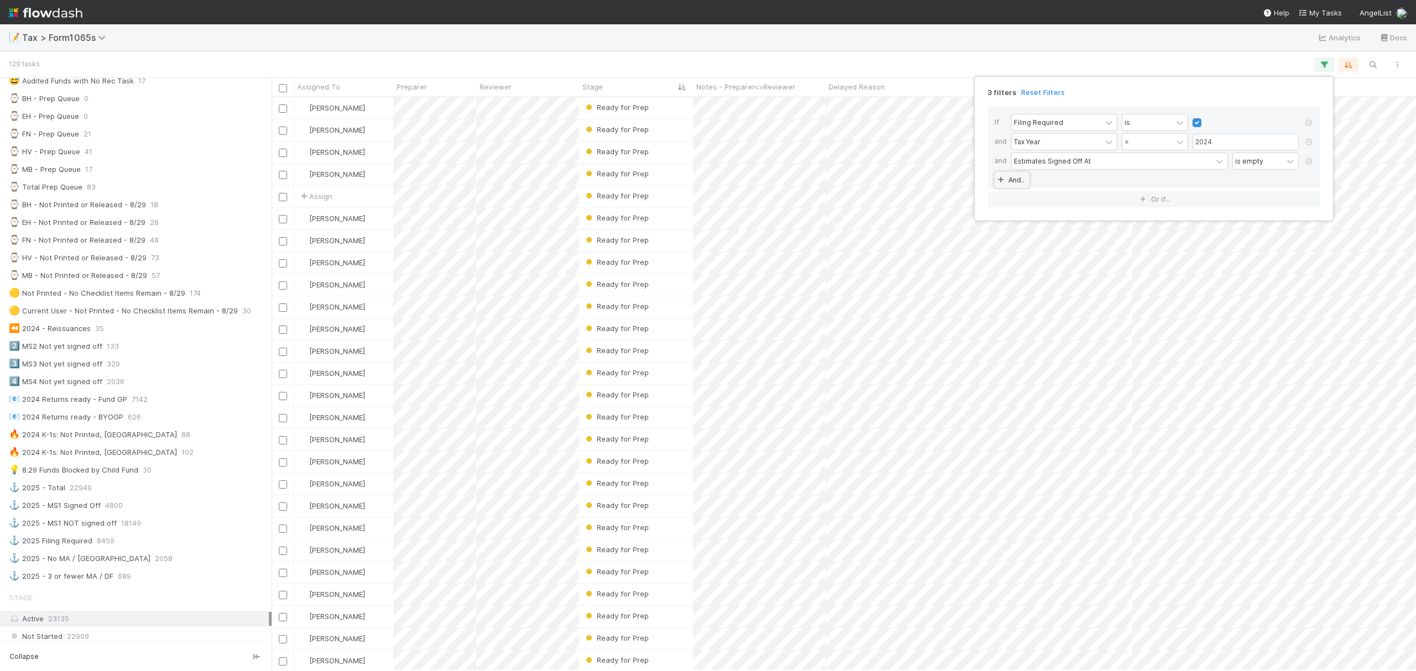
click at [1012, 183] on link "And.." at bounding box center [1011, 180] width 35 height 16
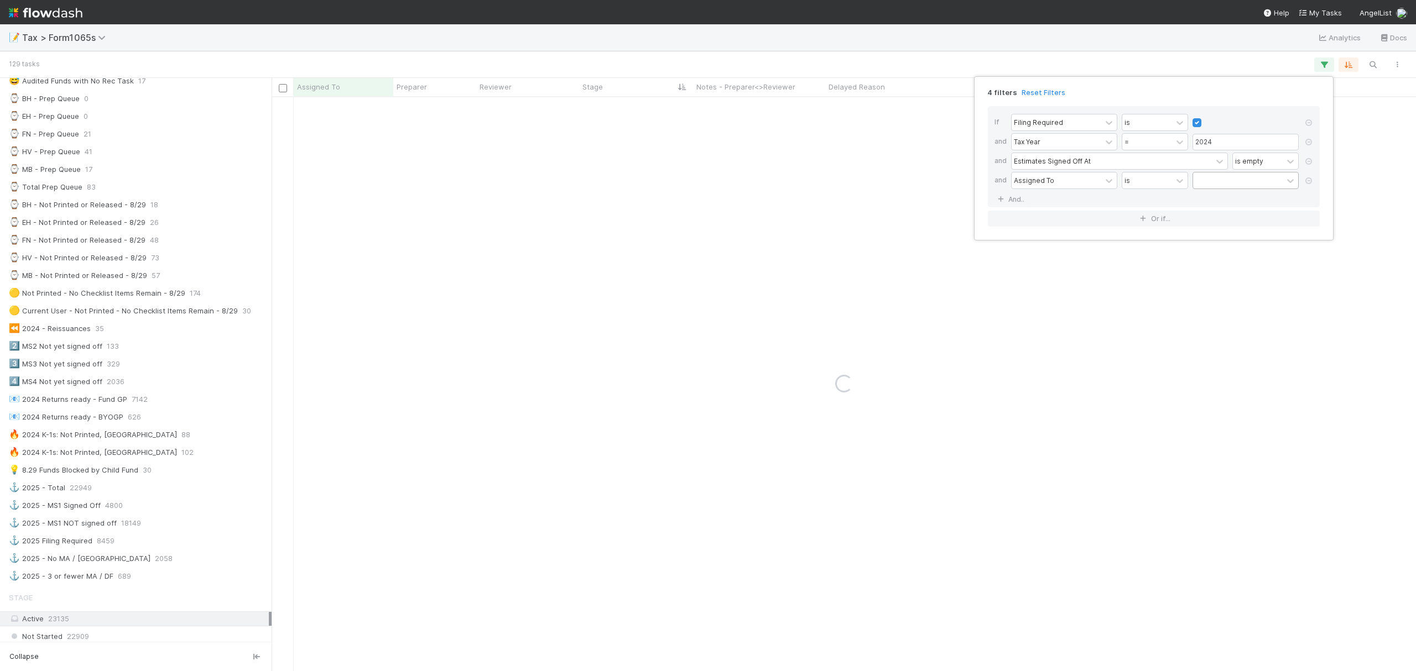
click at [1232, 188] on div at bounding box center [1238, 181] width 90 height 16
click at [1238, 211] on div "Fareeha Naim" at bounding box center [1245, 206] width 106 height 19
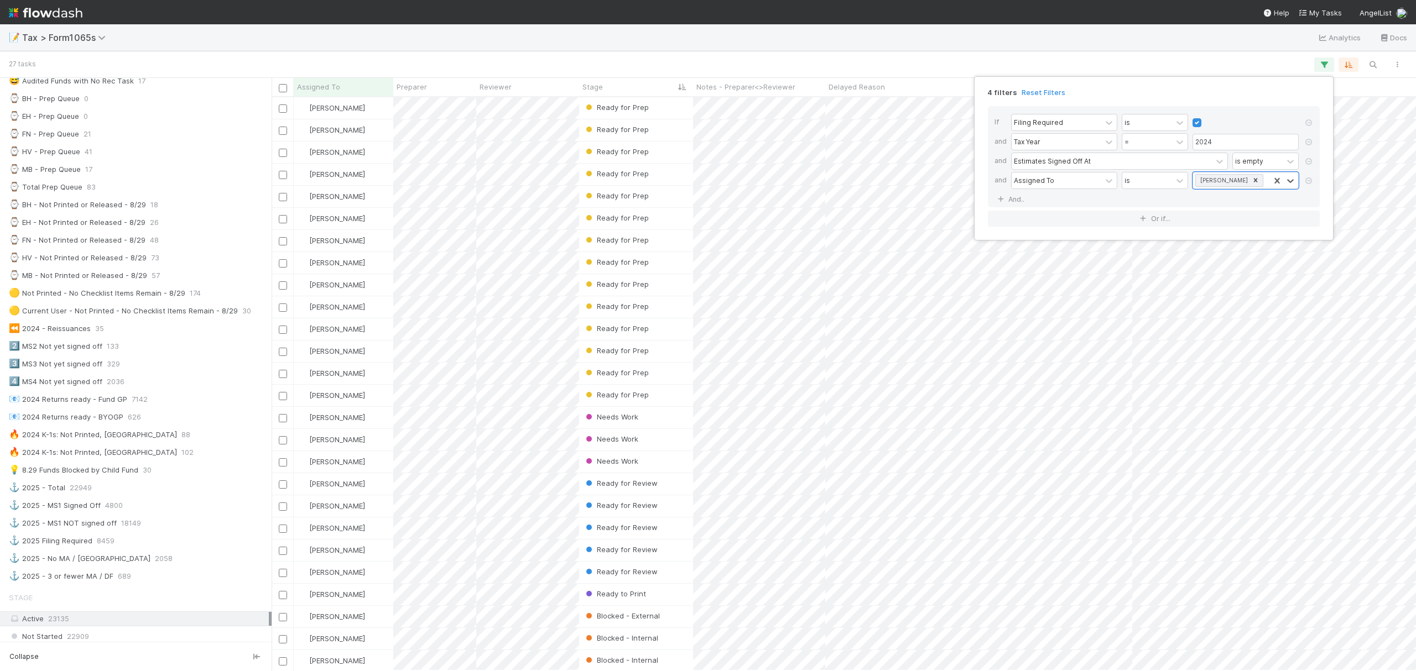
scroll to position [562, 1133]
click at [932, 56] on div "4 filters Reset Filters If Filing Required is and Tax Year = 2024 and Estimates…" at bounding box center [708, 335] width 1416 height 671
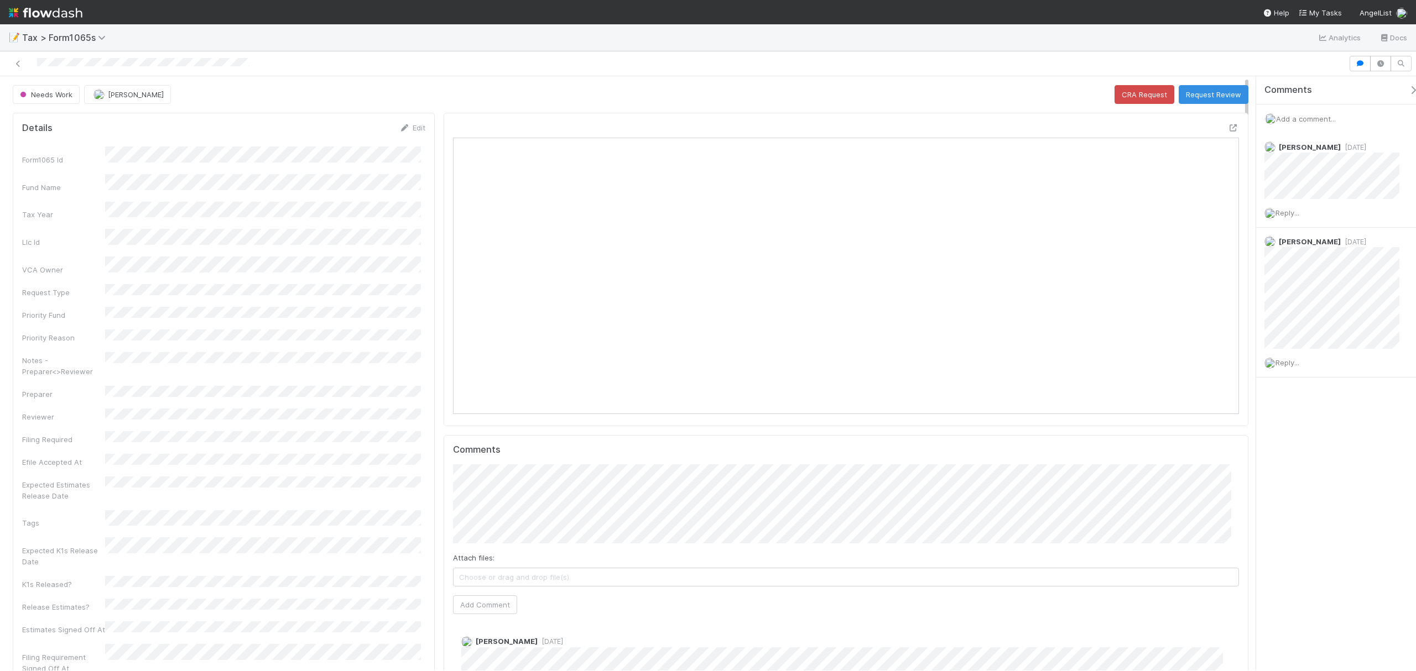
scroll to position [213, 388]
drag, startPoint x: 1221, startPoint y: 128, endPoint x: 1206, endPoint y: 127, distance: 15.0
click at [1228, 128] on icon at bounding box center [1233, 127] width 11 height 7
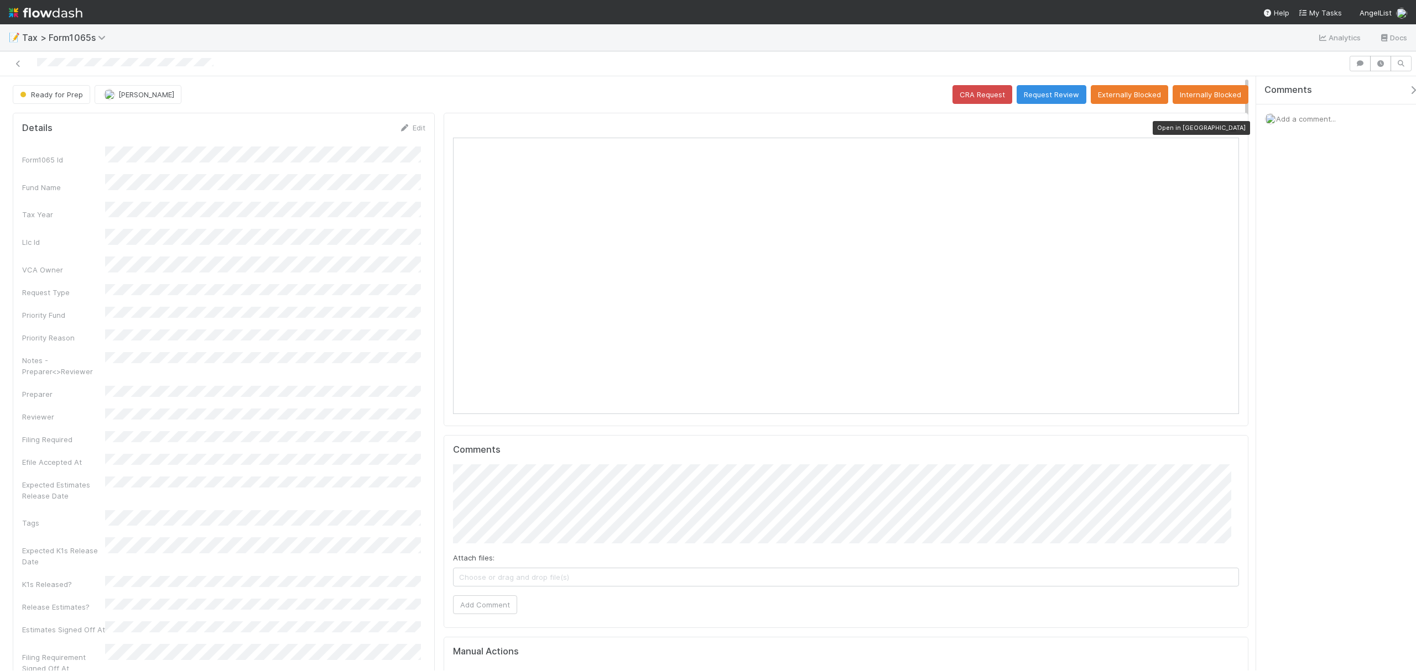
scroll to position [213, 767]
click at [1228, 129] on icon at bounding box center [1233, 127] width 11 height 7
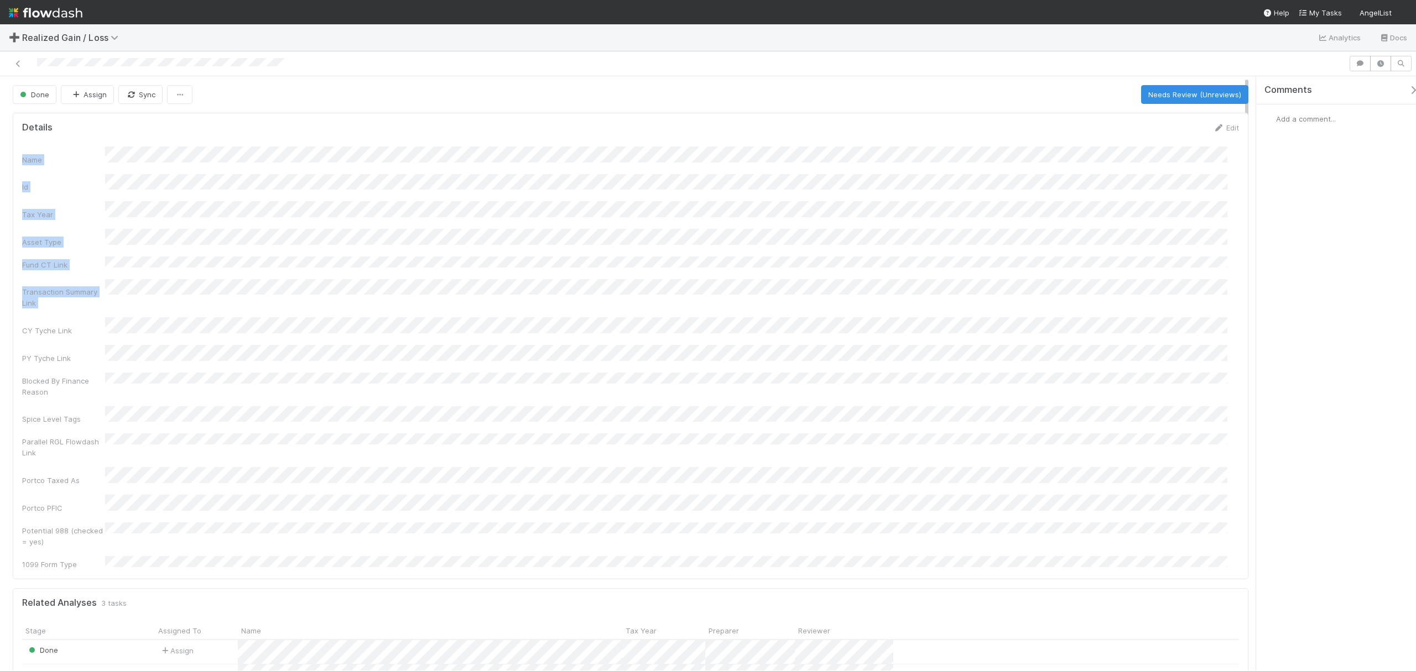
drag, startPoint x: 1244, startPoint y: 127, endPoint x: 1246, endPoint y: 263, distance: 136.6
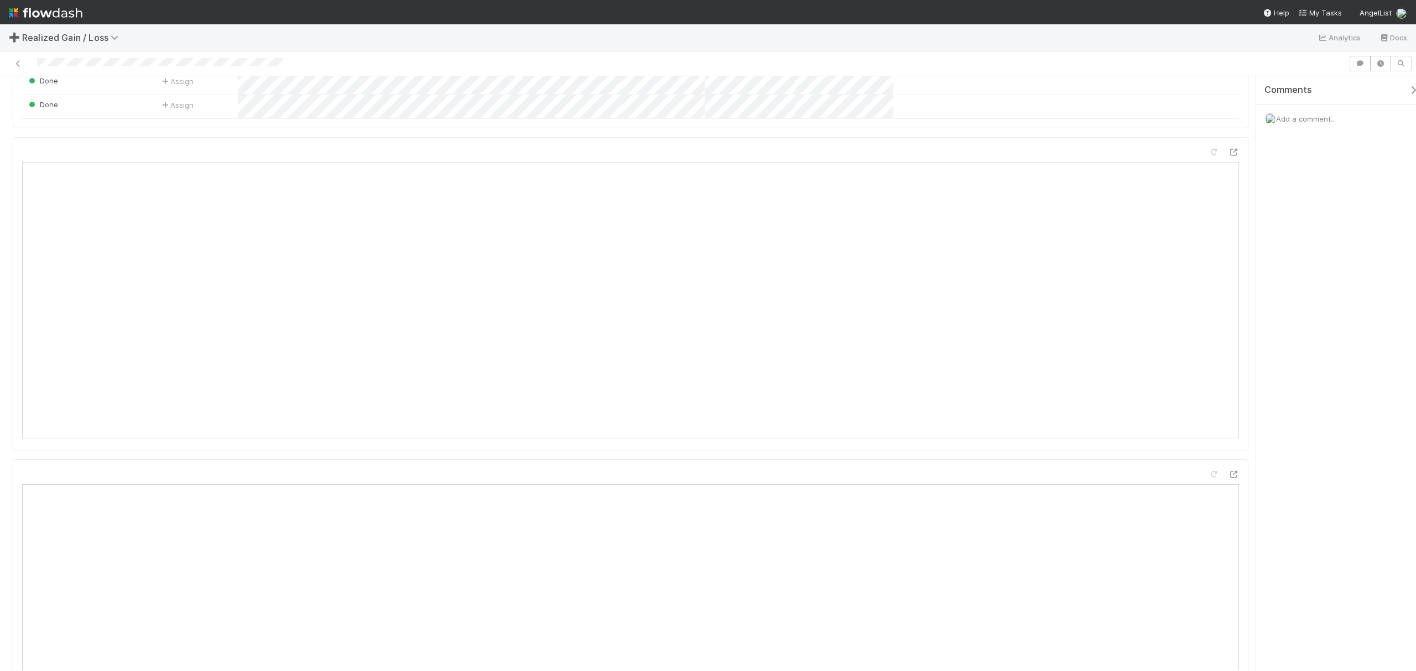
scroll to position [905, 0]
drag, startPoint x: 1245, startPoint y: 177, endPoint x: 1253, endPoint y: 226, distance: 49.3
click at [1253, 226] on div "Done Assign Sync Needs Review (Unreviews) Details Edit Name Id Tax Year Asset T…" at bounding box center [708, 373] width 1416 height 595
